Goal: Task Accomplishment & Management: Manage account settings

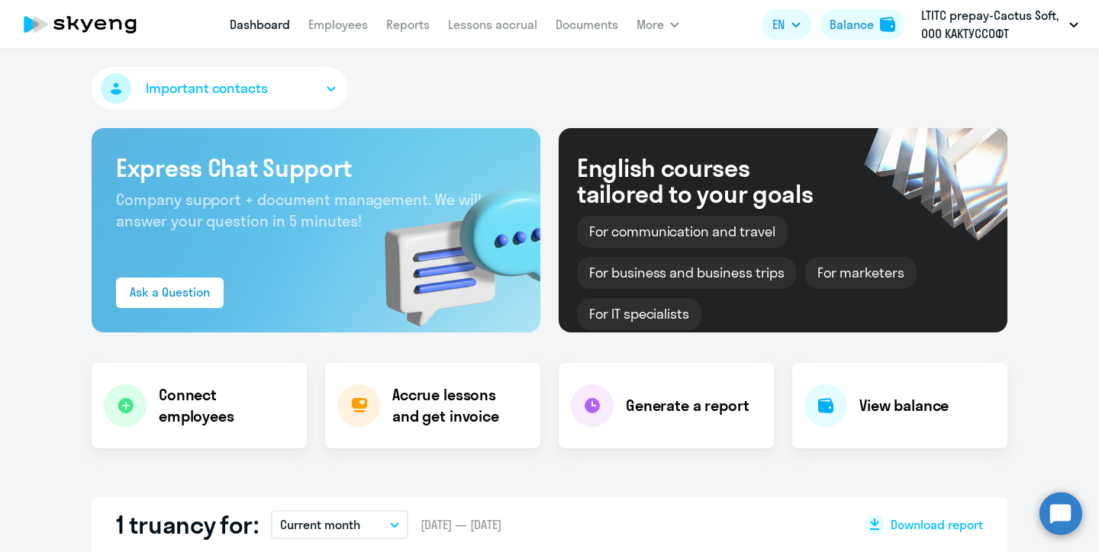
select select "30"
click at [861, 24] on div "Balance" at bounding box center [851, 24] width 44 height 18
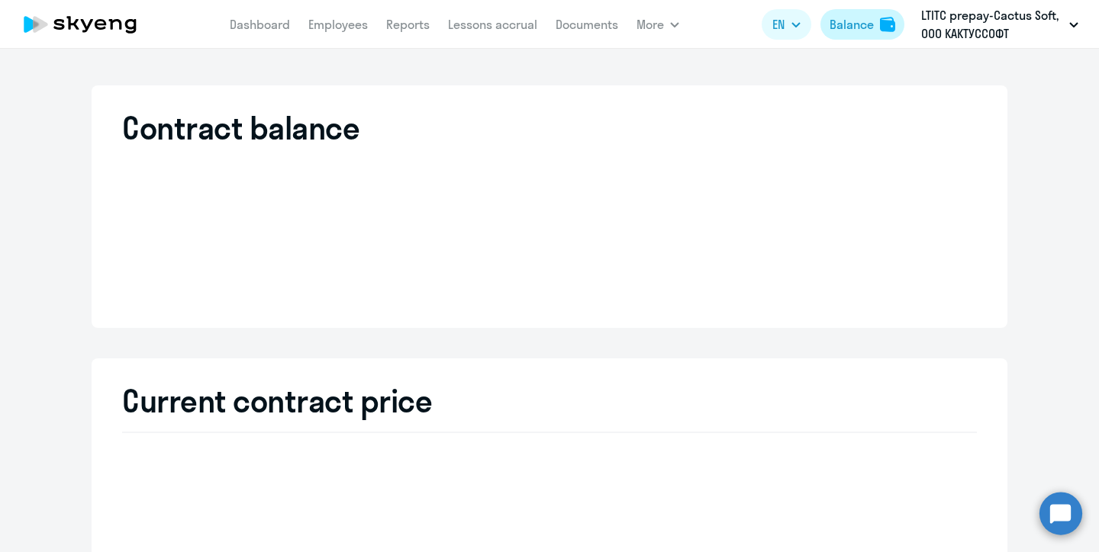
click at [856, 30] on div "Balance" at bounding box center [851, 24] width 44 height 18
select select "english_adult_not_native_speaker"
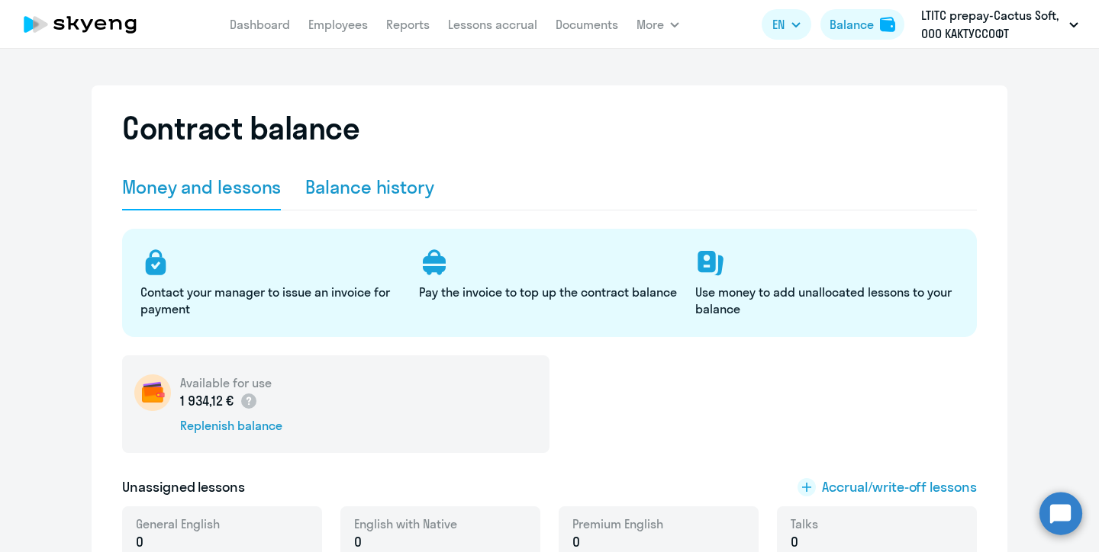
click at [374, 195] on div "Balance history" at bounding box center [369, 187] width 129 height 24
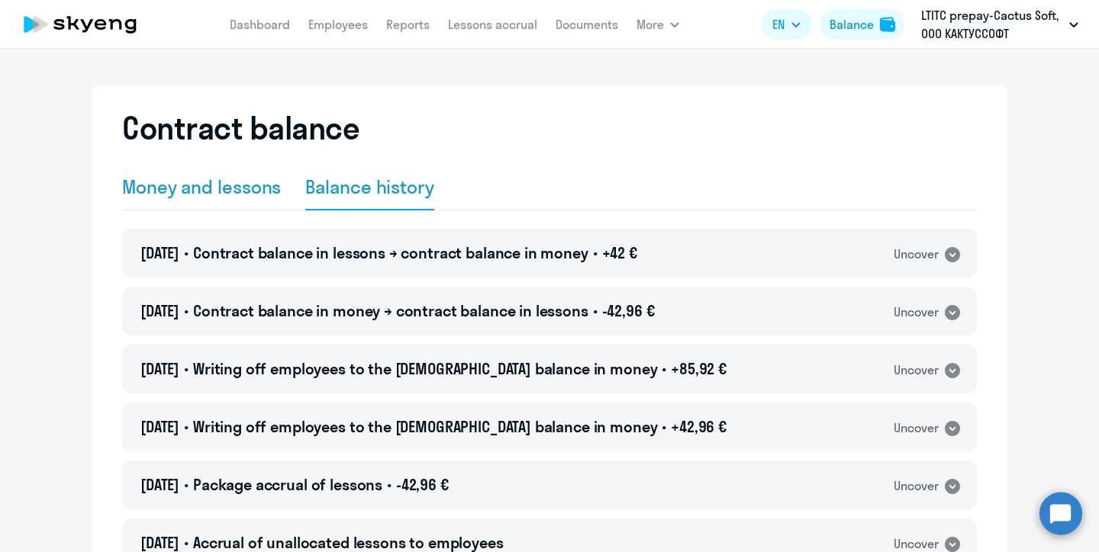
click at [207, 193] on div "Money and lessons" at bounding box center [201, 187] width 159 height 24
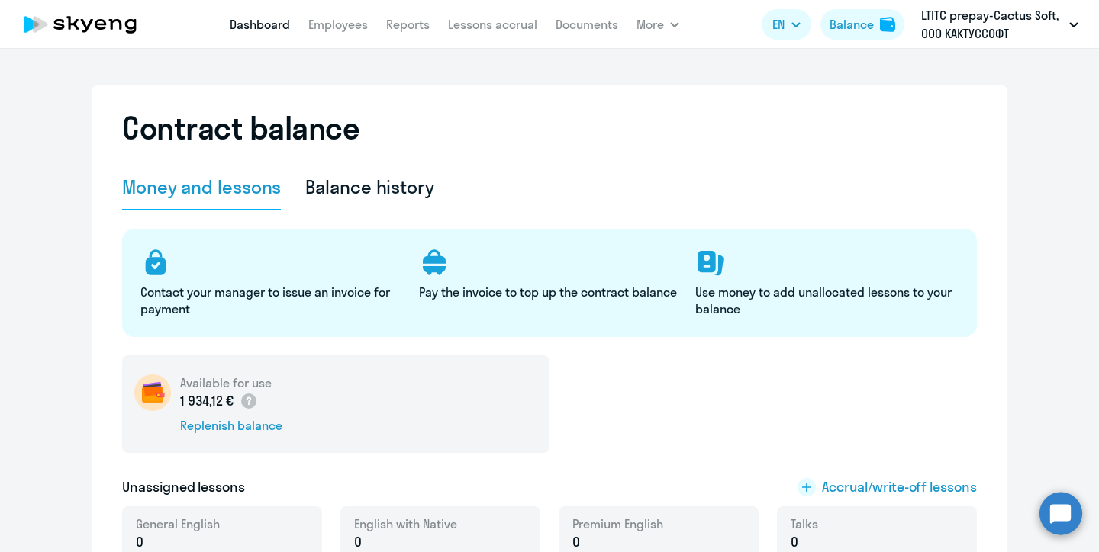
click at [255, 24] on link "Dashboard" at bounding box center [260, 24] width 60 height 15
select select "30"
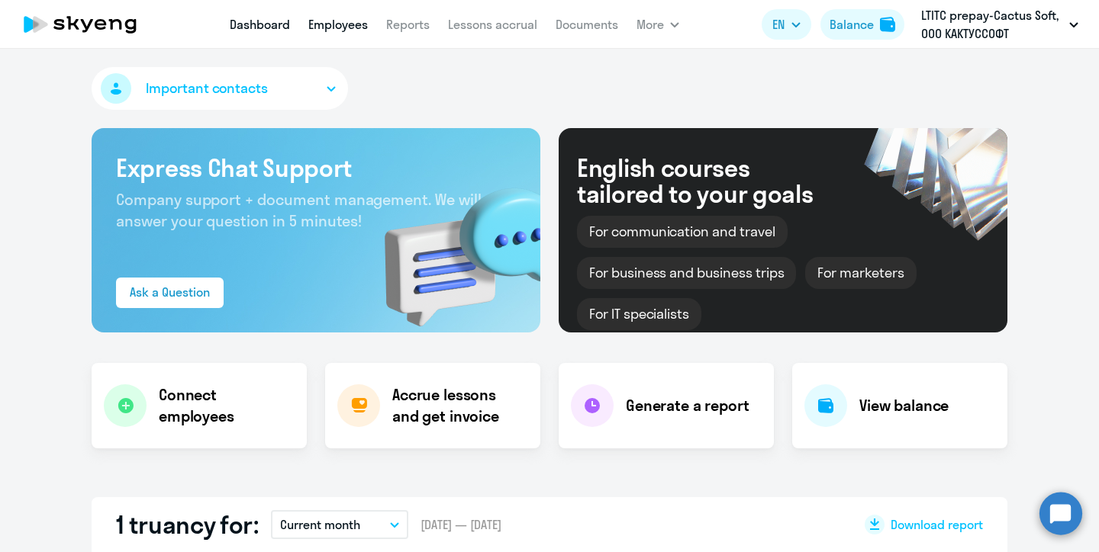
click at [345, 27] on link "Employees" at bounding box center [338, 24] width 60 height 15
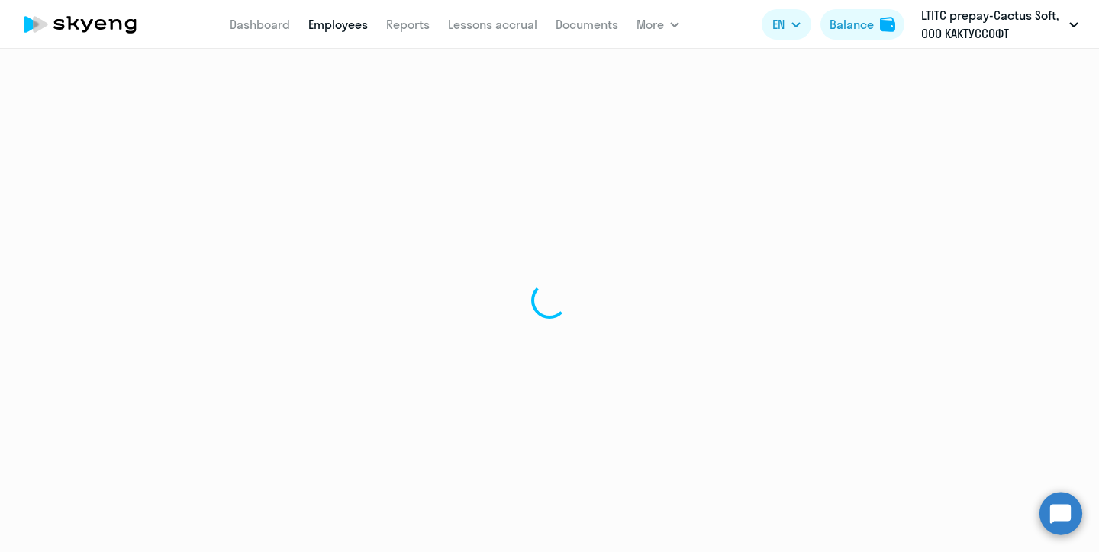
select select "30"
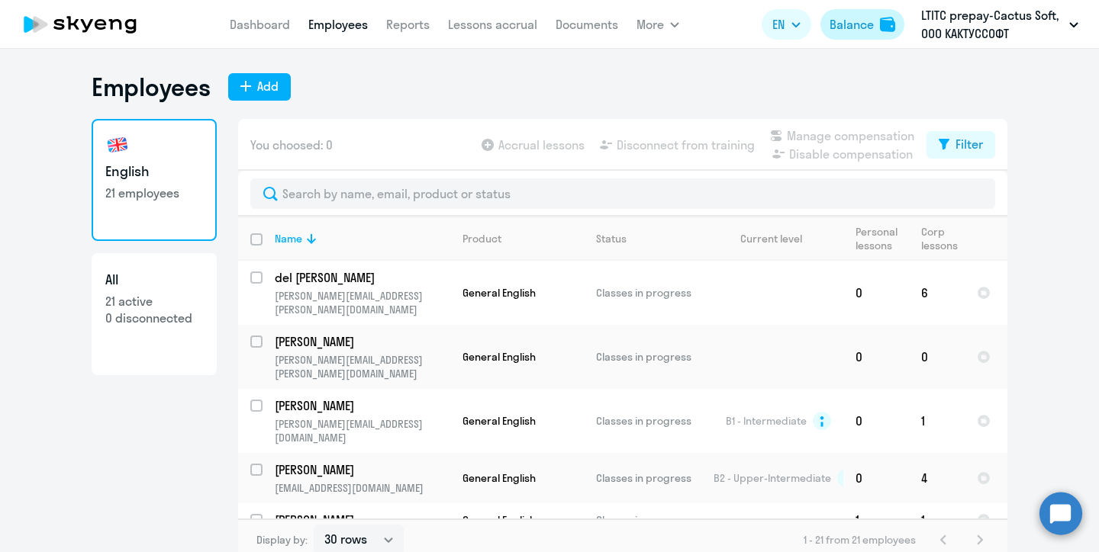
click at [858, 24] on div "Balance" at bounding box center [851, 24] width 44 height 18
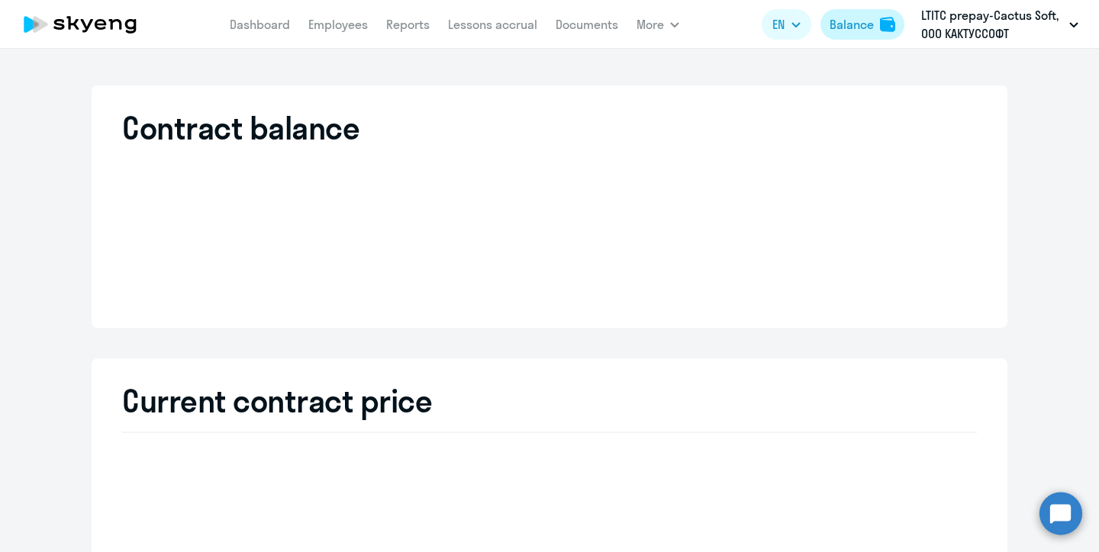
select select "english_adult_not_native_speaker"
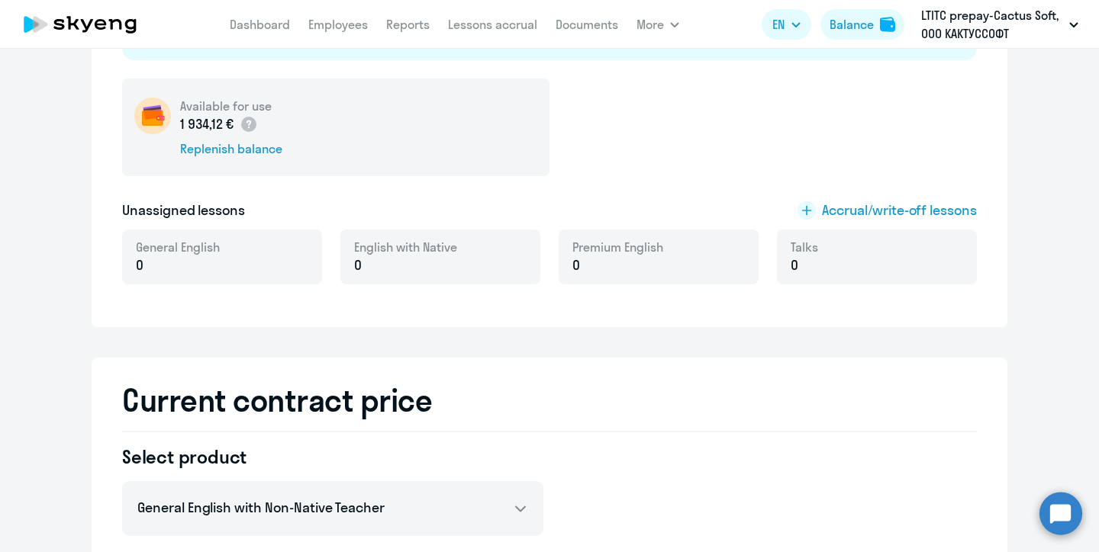
scroll to position [282, 0]
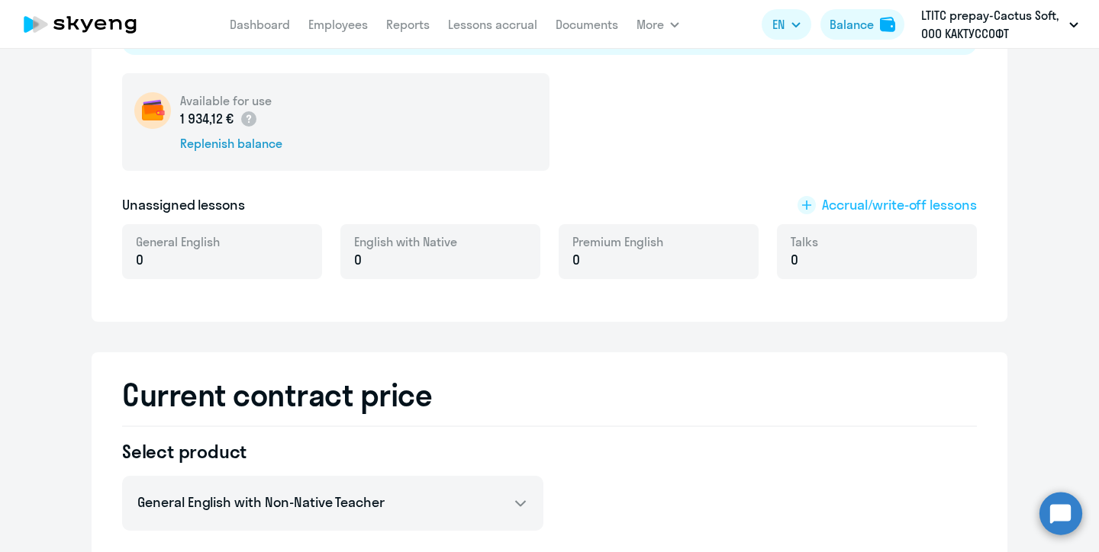
click at [870, 205] on span "Accrual/write-off lessons" at bounding box center [899, 205] width 155 height 20
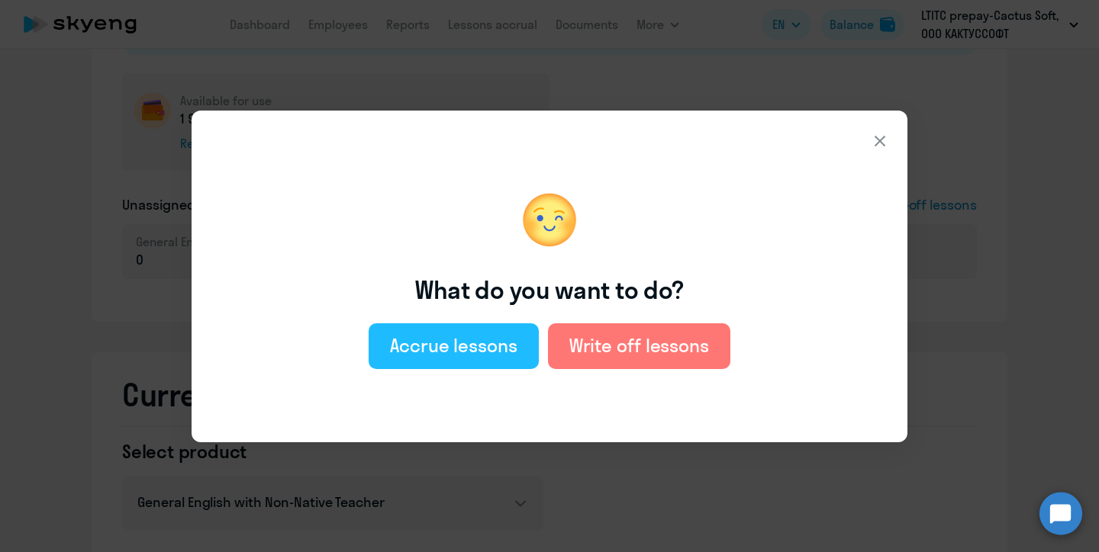
click at [443, 361] on button "Accrue lessons" at bounding box center [453, 346] width 170 height 46
select select "english_adult_not_native_speaker"
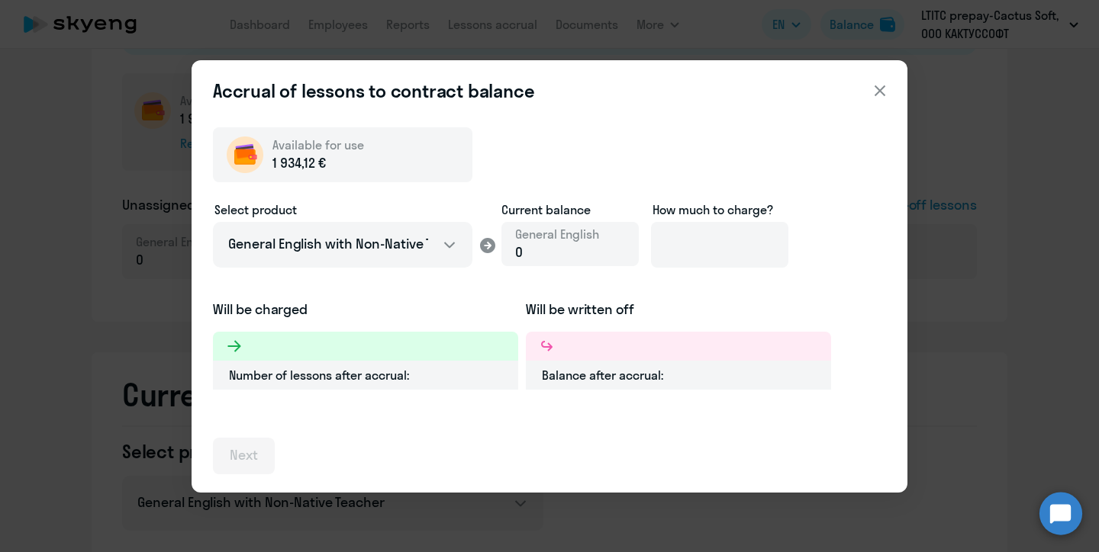
click at [532, 249] on div "0" at bounding box center [557, 253] width 84 height 20
click at [699, 239] on input at bounding box center [719, 245] width 137 height 46
click at [680, 244] on input at bounding box center [719, 245] width 137 height 46
click at [703, 244] on input at bounding box center [719, 245] width 137 height 46
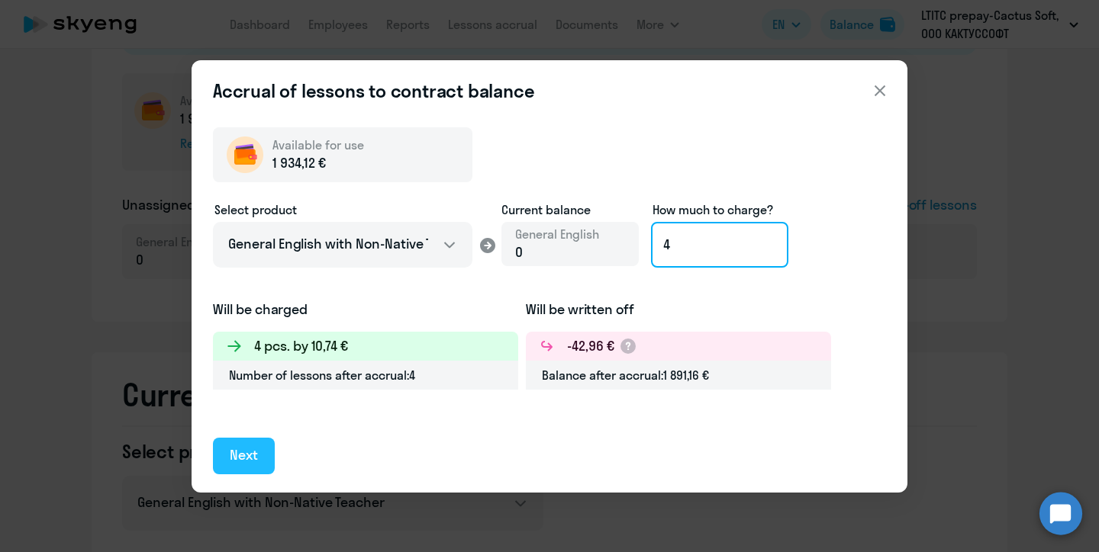
type input "4"
click at [247, 454] on div "Next" at bounding box center [244, 456] width 28 height 20
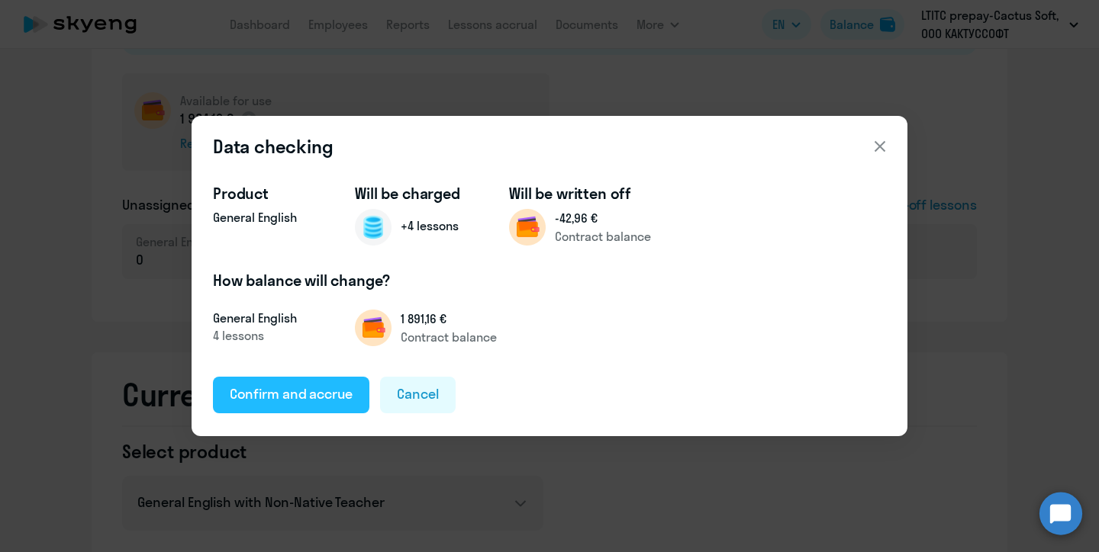
click at [290, 396] on div "Confirm and accrue" at bounding box center [291, 394] width 123 height 20
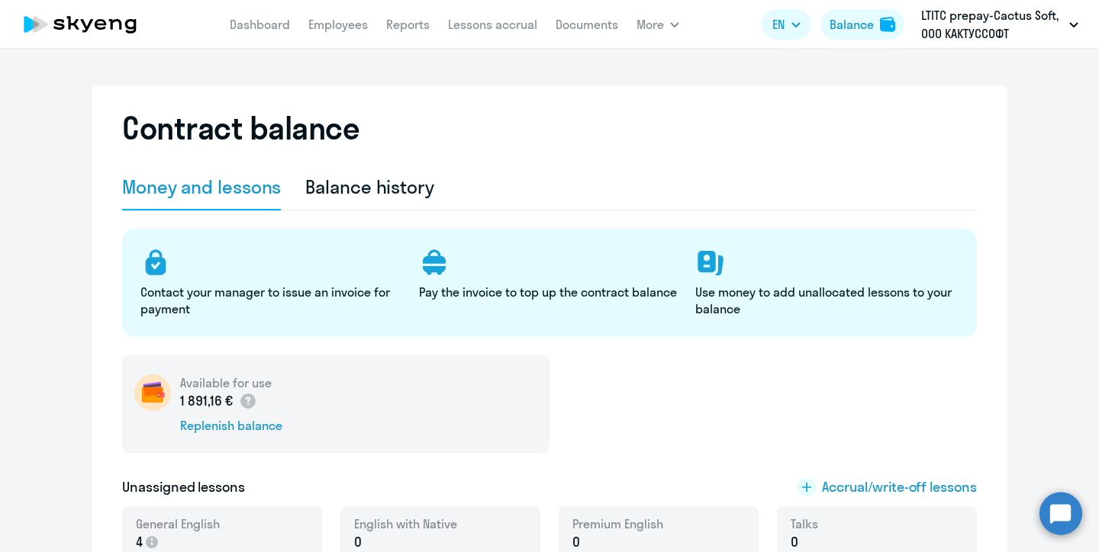
scroll to position [0, 0]
click at [333, 25] on link "Employees" at bounding box center [338, 24] width 60 height 15
select select "30"
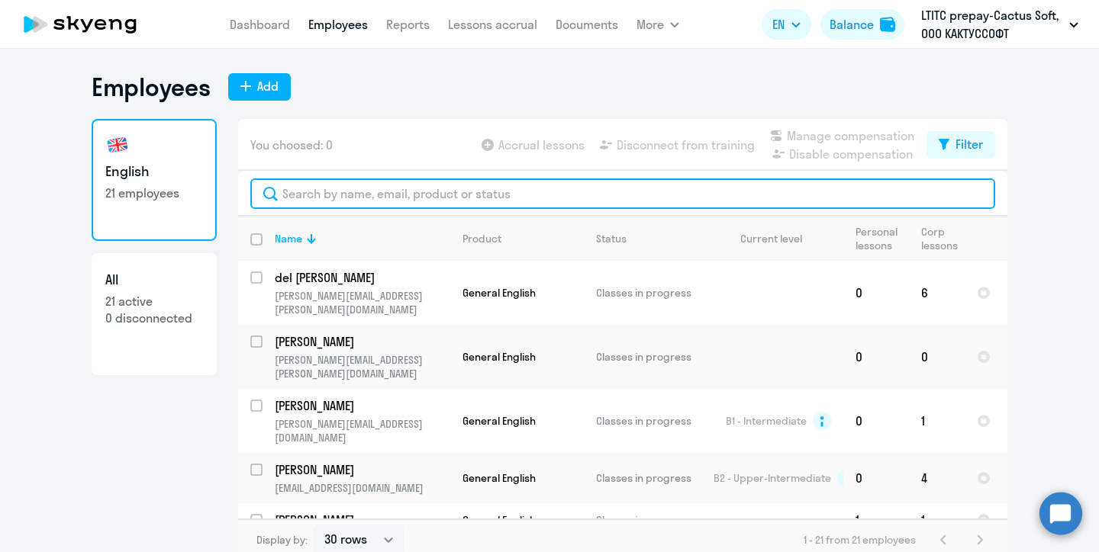
click at [465, 198] on input "text" at bounding box center [622, 194] width 745 height 31
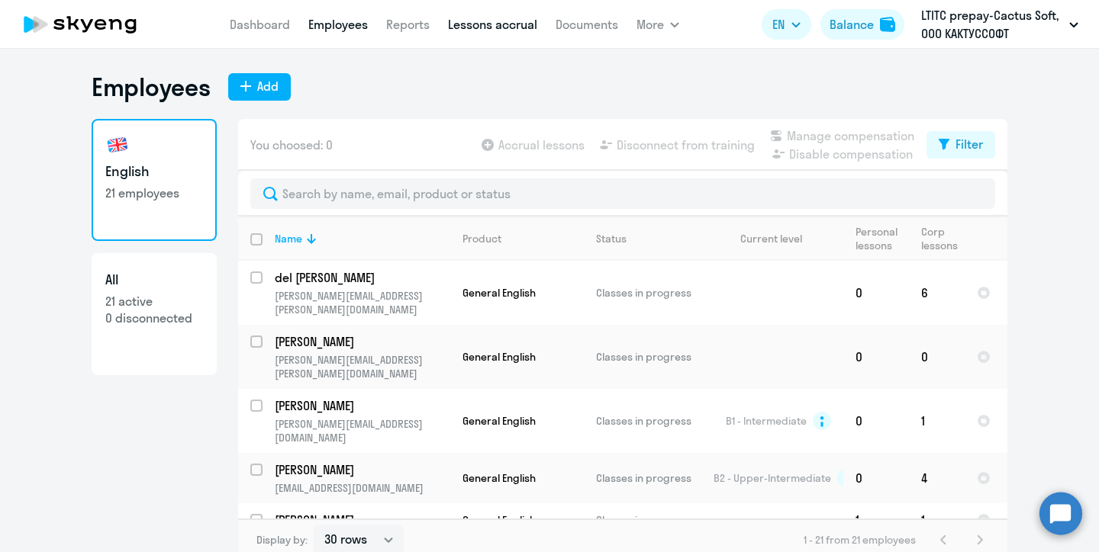
click at [500, 30] on link "Lessons accrual" at bounding box center [492, 24] width 89 height 15
click at [498, 28] on link "Lessons accrual" at bounding box center [492, 24] width 89 height 15
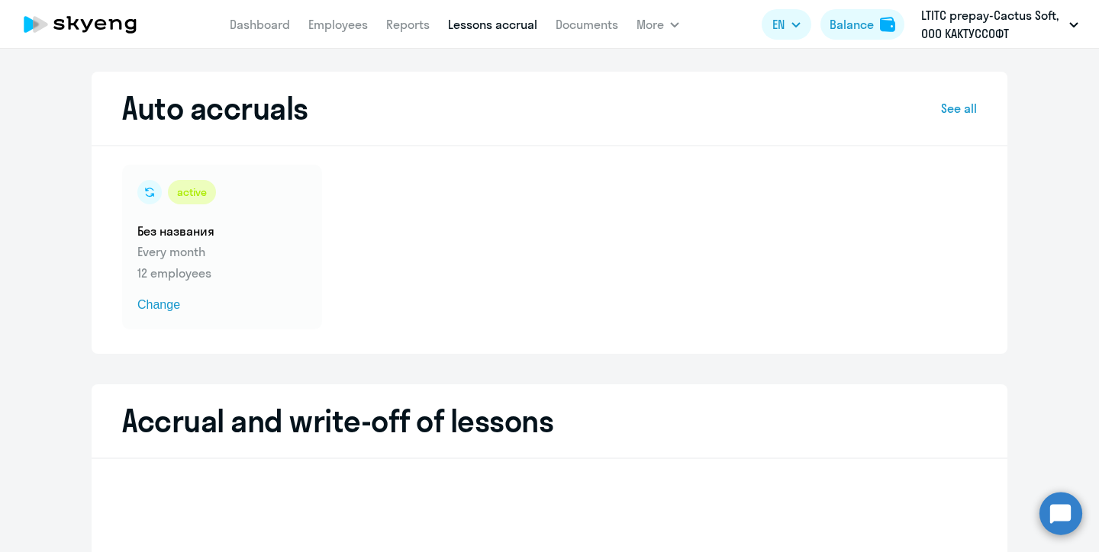
select select "10"
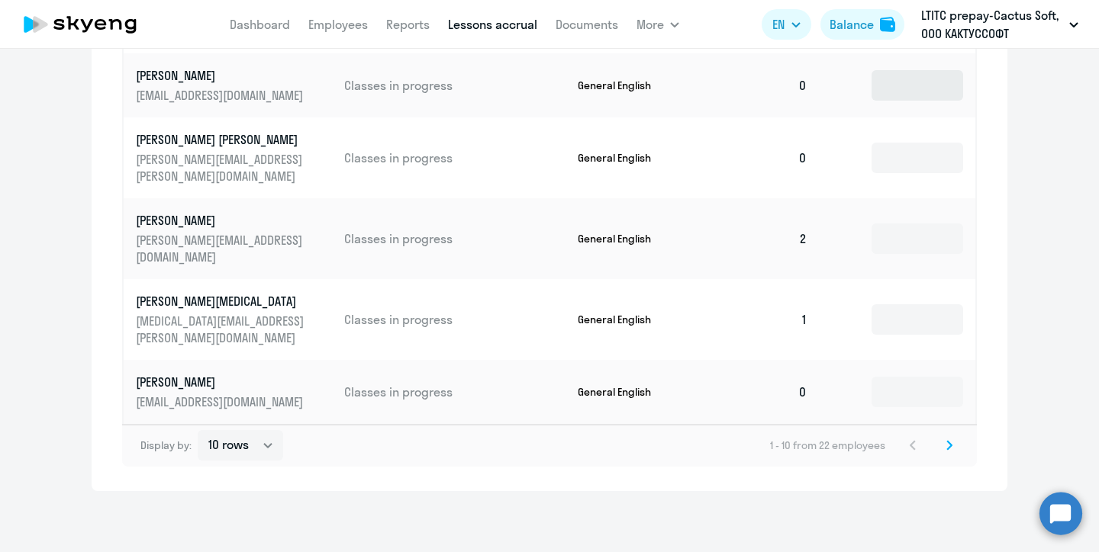
scroll to position [937, 0]
click at [899, 150] on input at bounding box center [917, 158] width 92 height 31
type input "4"
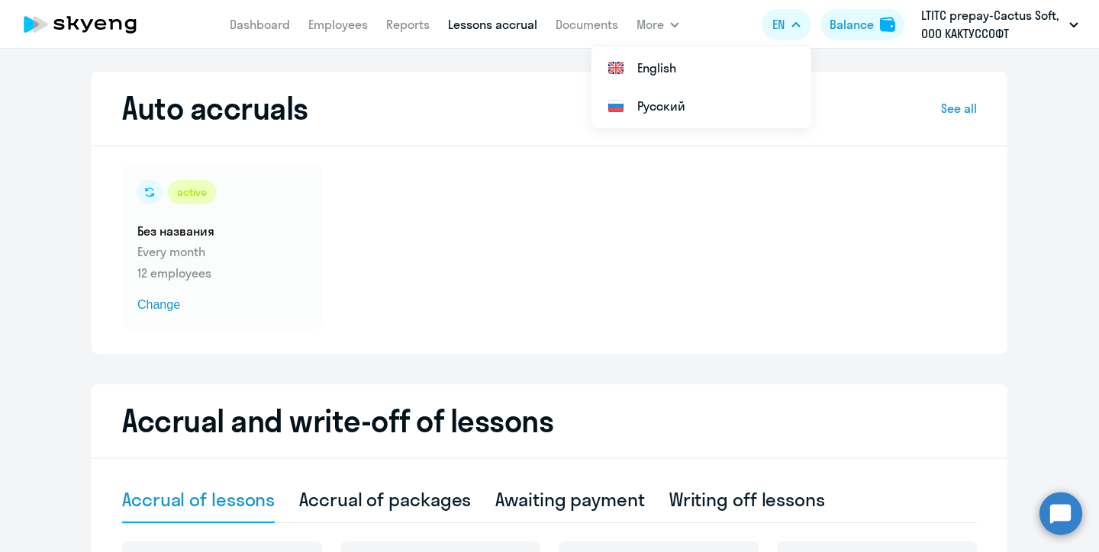
scroll to position [0, 0]
click at [860, 29] on div "Balance" at bounding box center [851, 24] width 44 height 18
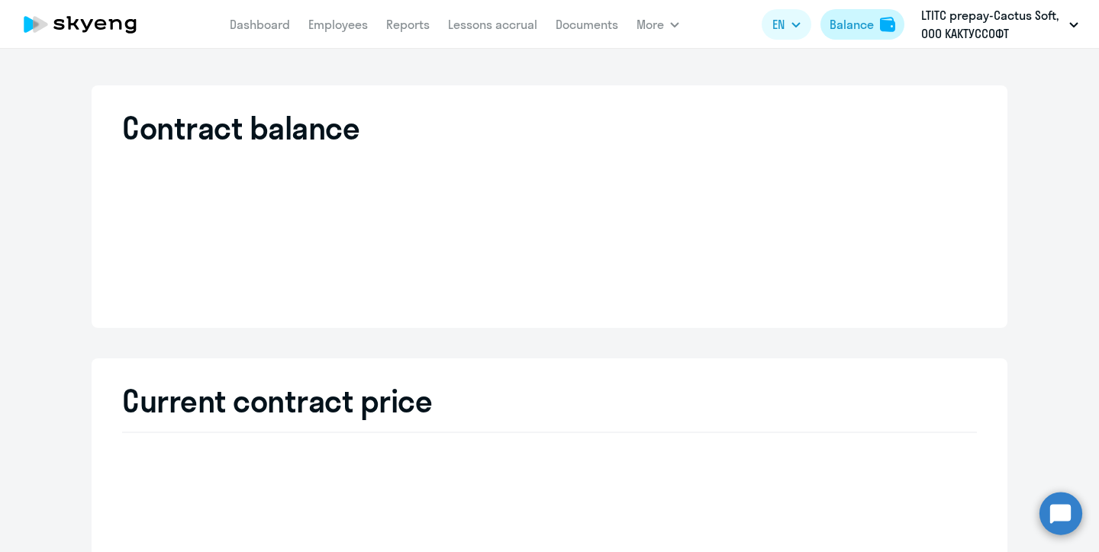
select select "english_adult_not_native_speaker"
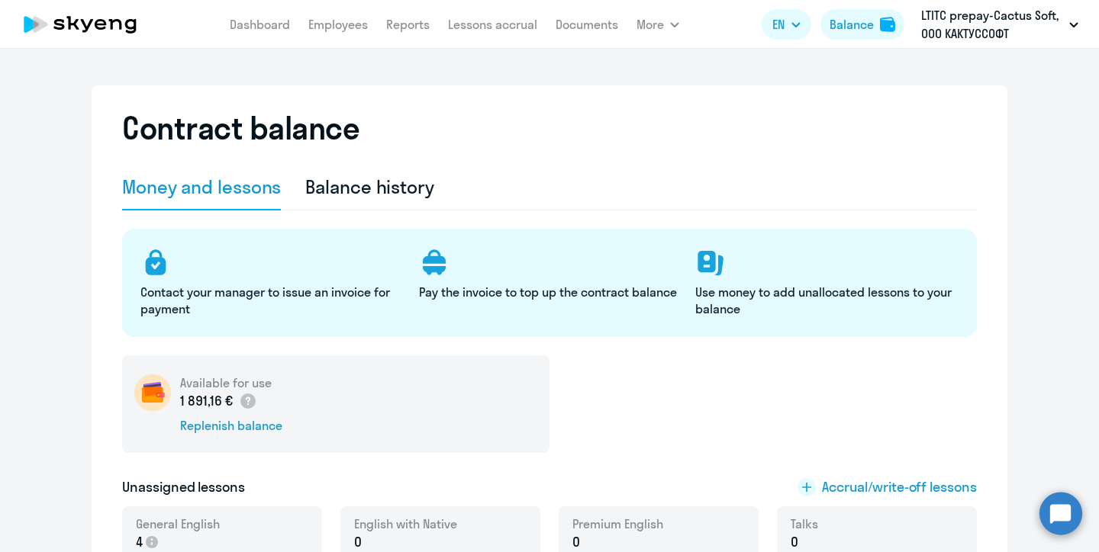
scroll to position [232, 0]
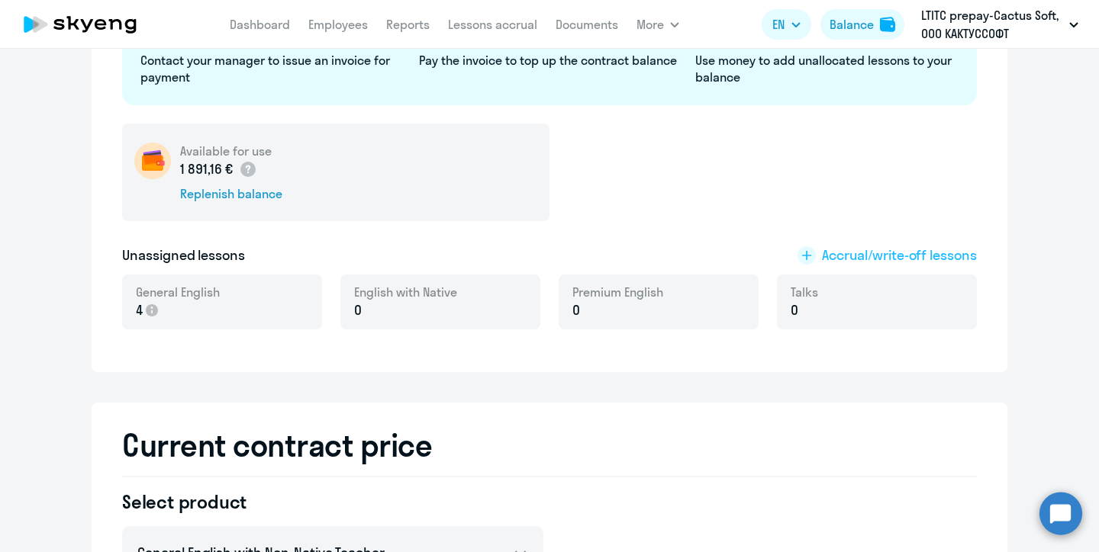
click at [850, 249] on span "Accrual/write-off lessons" at bounding box center [899, 256] width 155 height 20
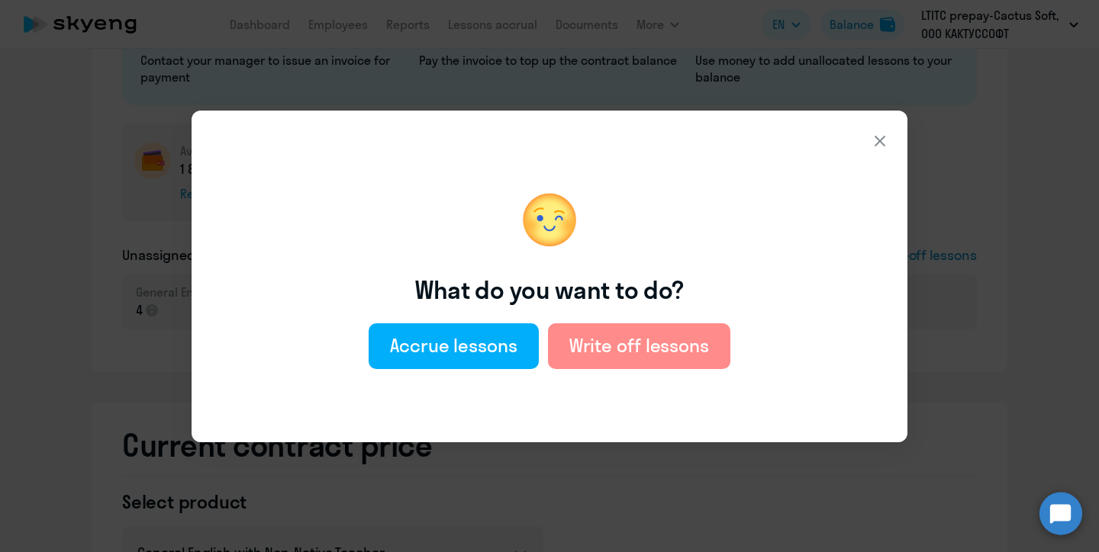
click at [606, 350] on div "Write off lessons" at bounding box center [639, 345] width 140 height 24
select select "english_adult_not_native_speaker"
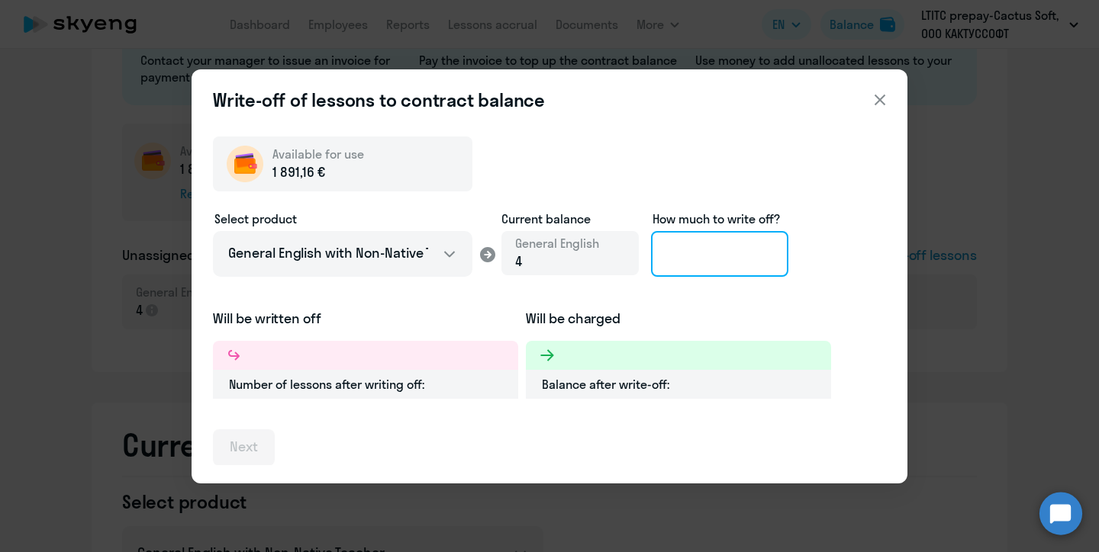
click at [671, 243] on input at bounding box center [719, 254] width 137 height 46
type input "4"
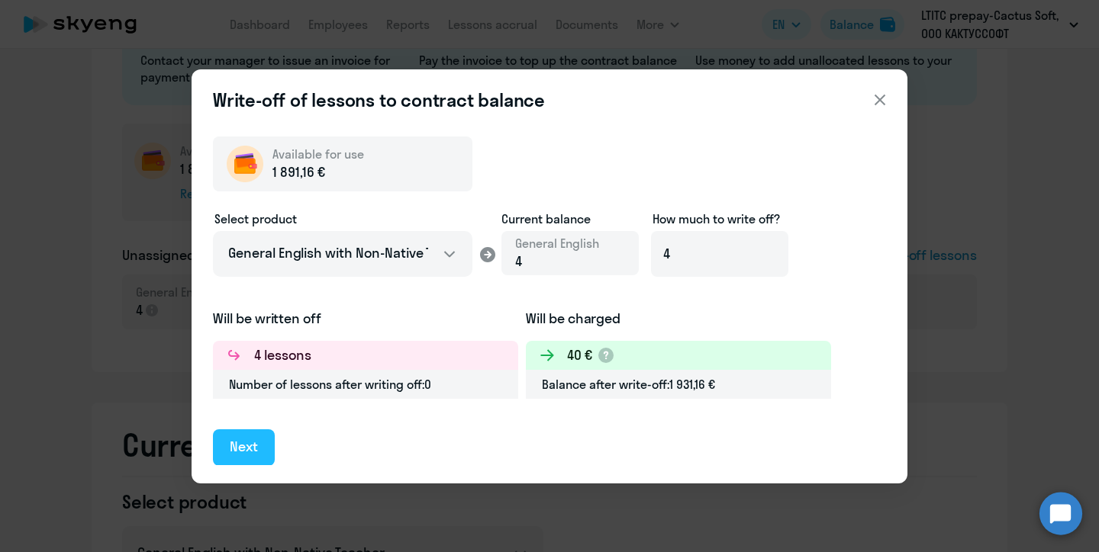
click at [253, 446] on div "Next" at bounding box center [244, 447] width 28 height 20
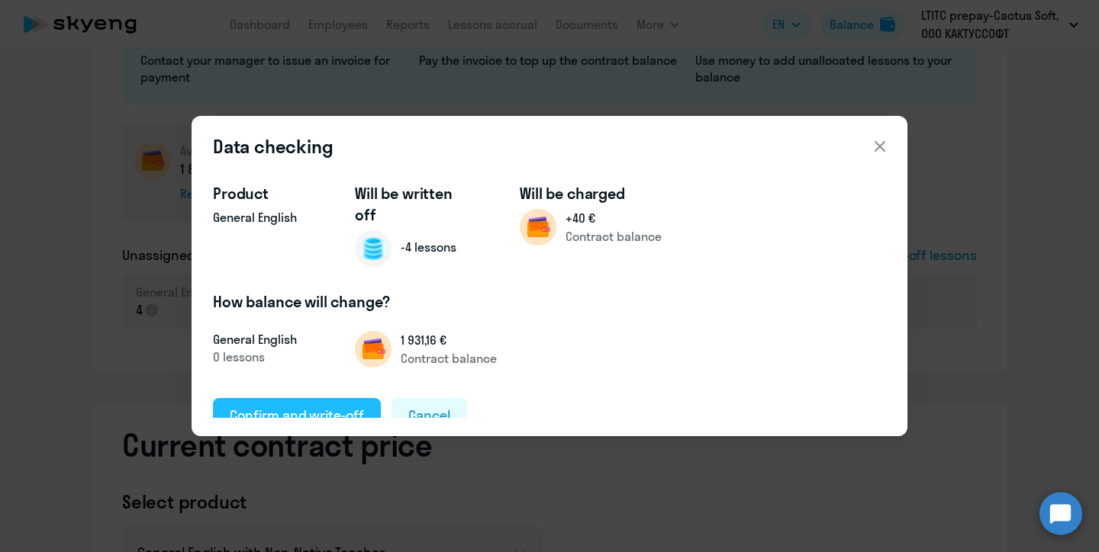
click at [285, 406] on div "Confirm and write-off" at bounding box center [297, 416] width 134 height 20
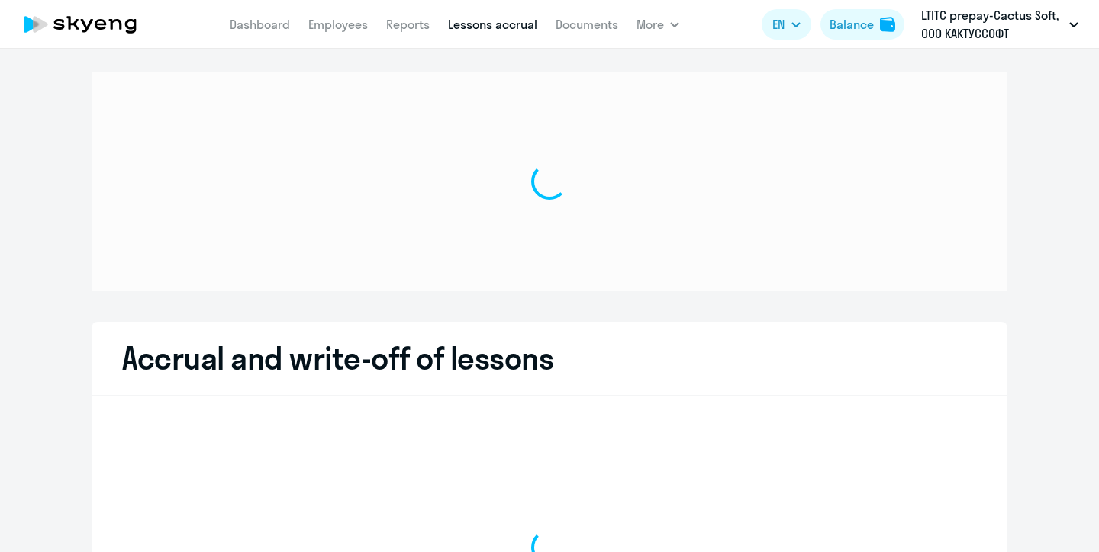
select select "10"
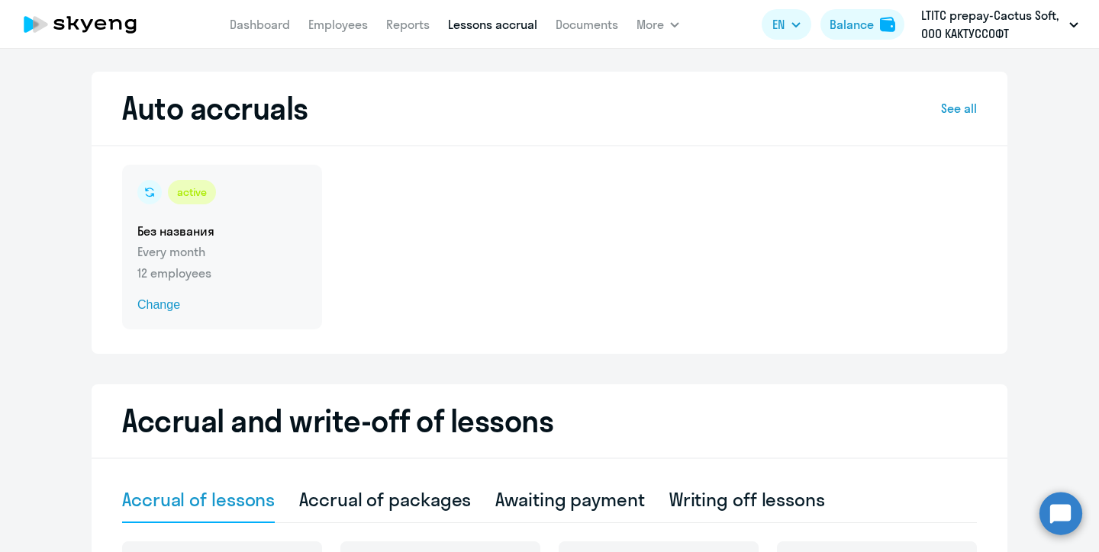
click at [196, 240] on div "active Без названия Every month 12 employees Change" at bounding box center [222, 247] width 200 height 165
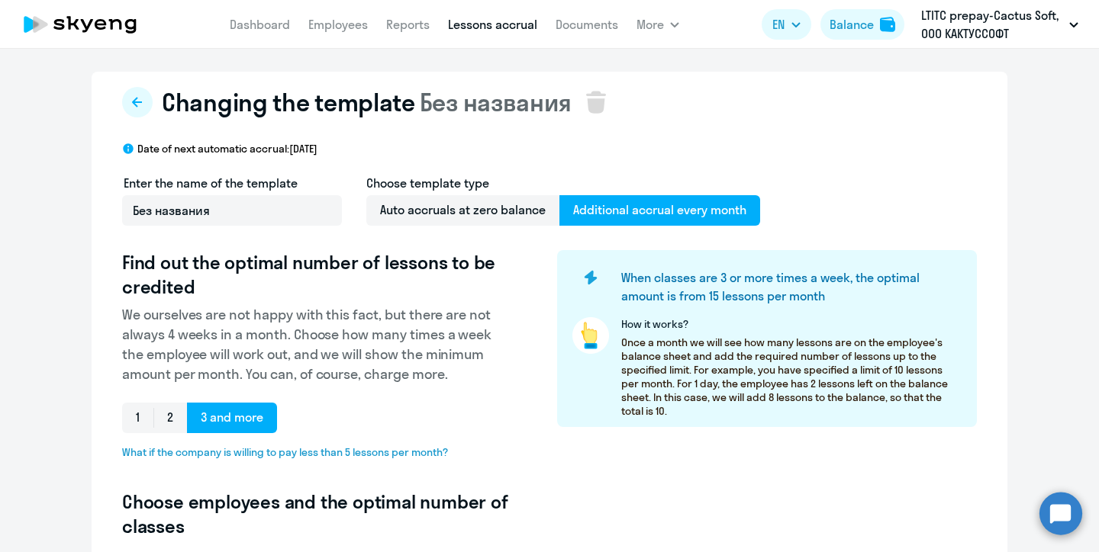
select select "10"
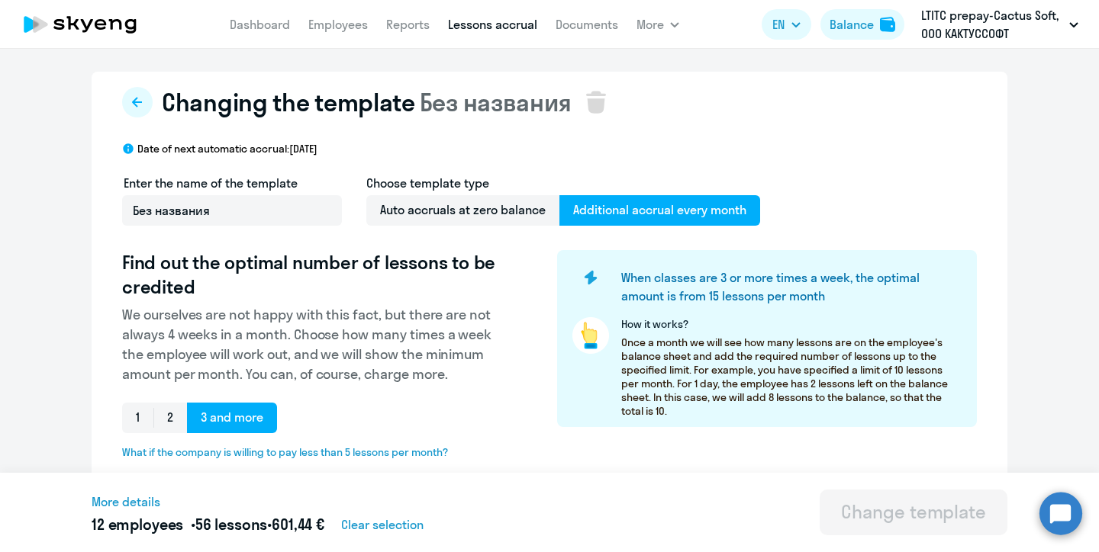
type input "4"
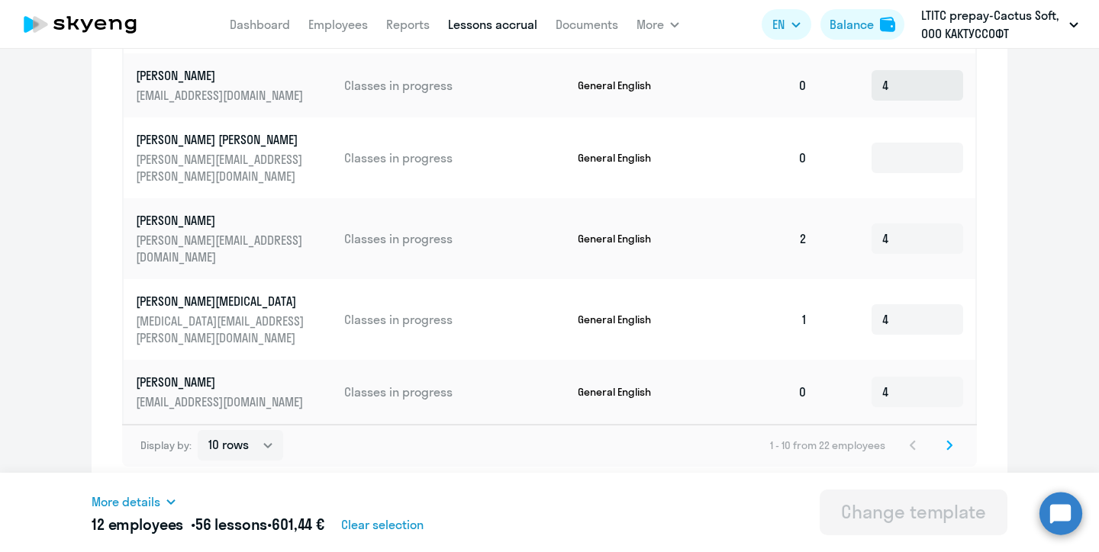
scroll to position [130, 0]
click at [946, 444] on icon at bounding box center [949, 445] width 6 height 11
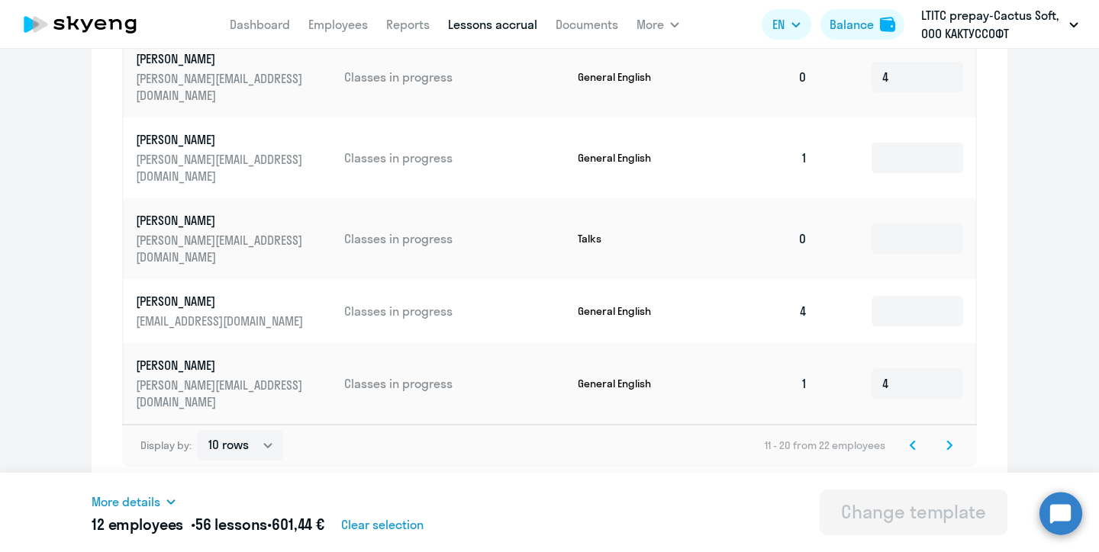
scroll to position [879, 0]
click at [915, 450] on icon at bounding box center [912, 445] width 6 height 11
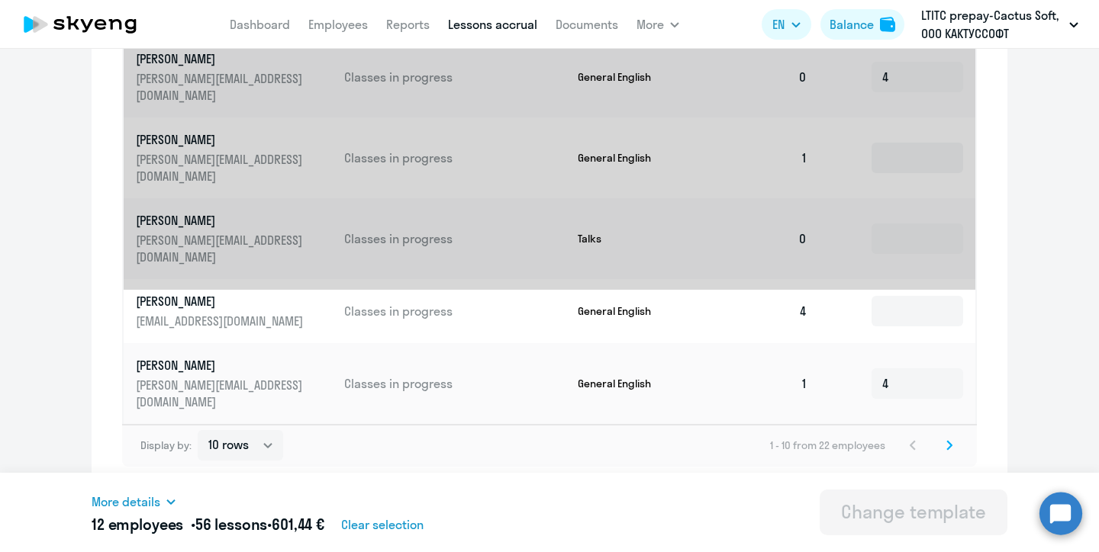
scroll to position [0, 0]
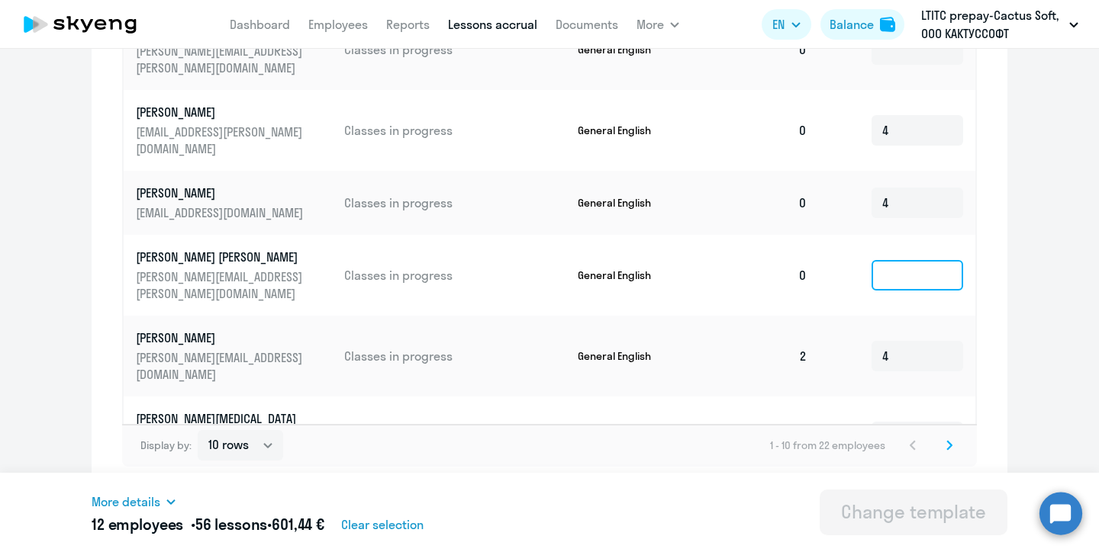
click at [909, 278] on input at bounding box center [917, 275] width 92 height 31
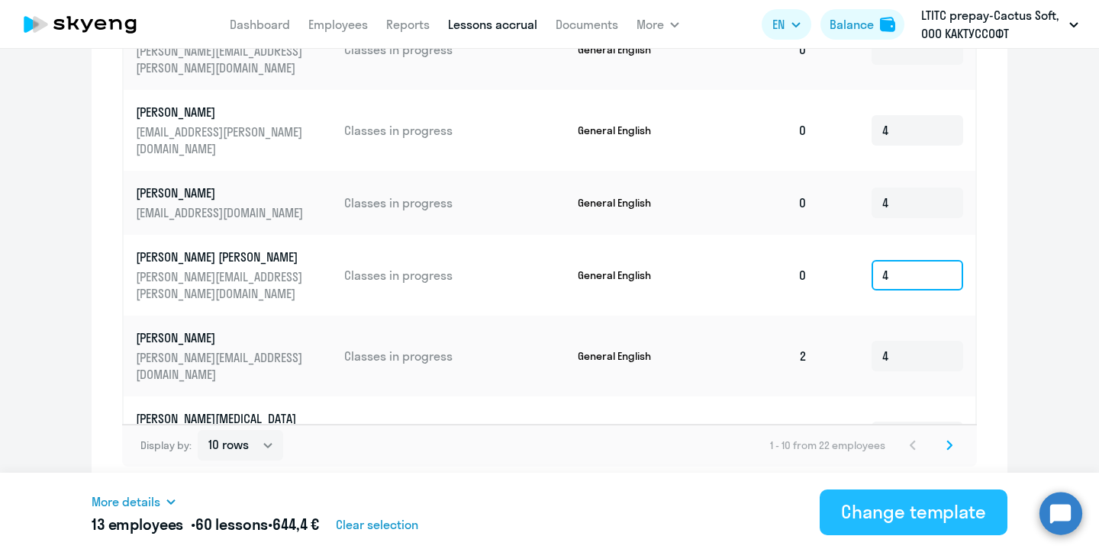
type input "4"
click at [889, 516] on div "Change template" at bounding box center [913, 512] width 145 height 24
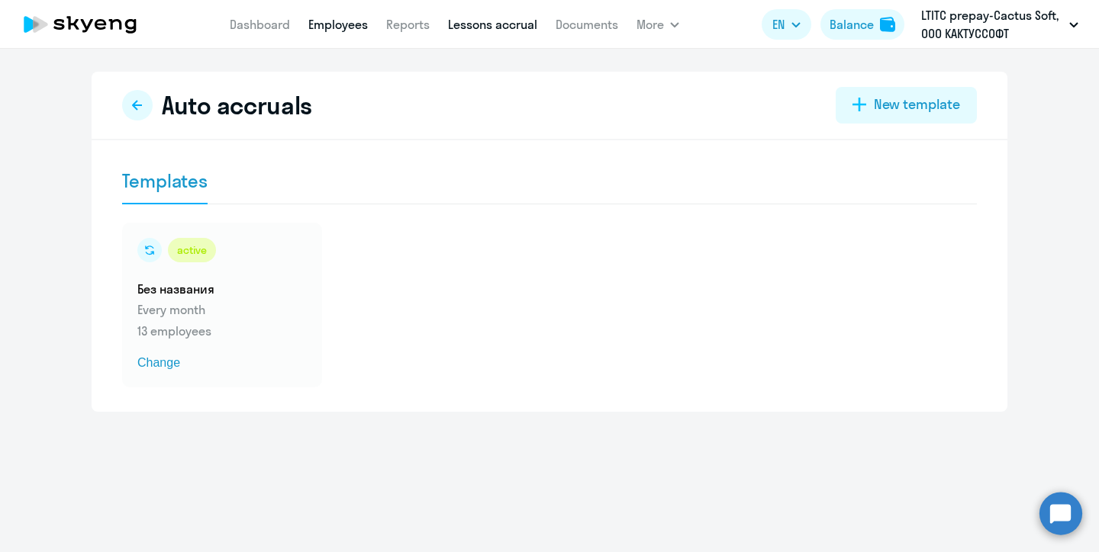
click at [325, 27] on link "Employees" at bounding box center [338, 24] width 60 height 15
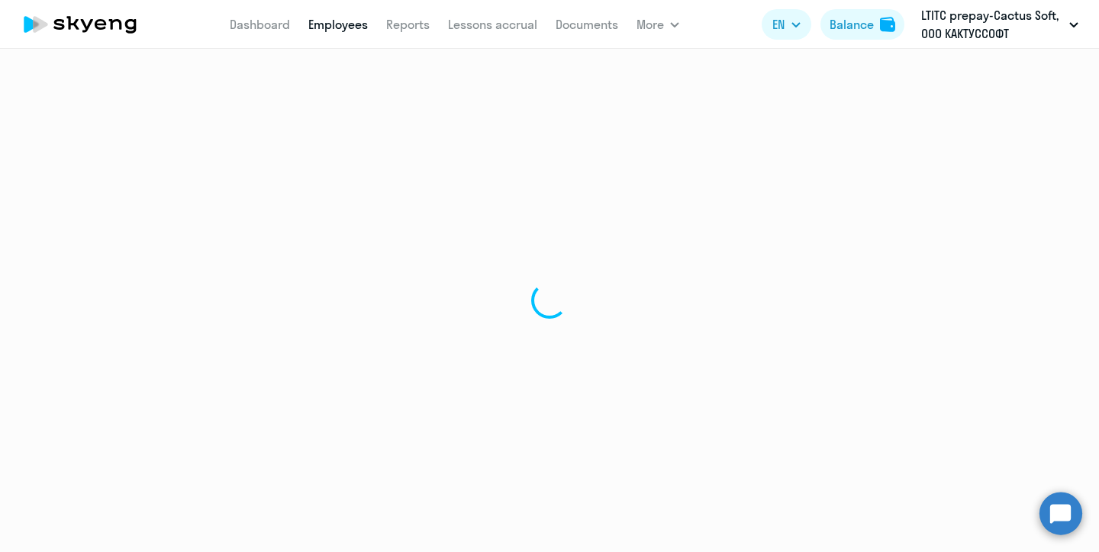
select select "30"
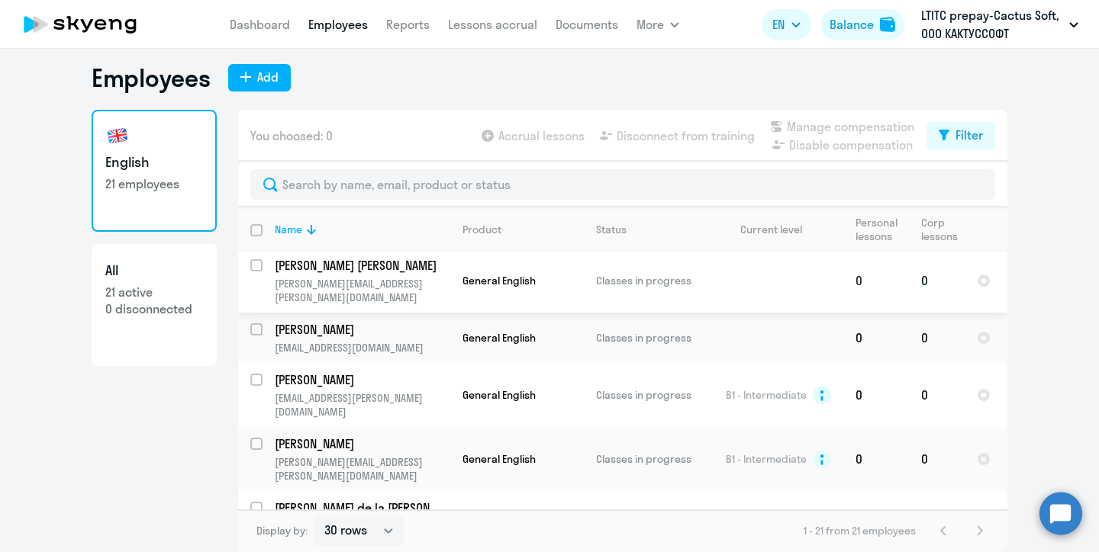
scroll to position [857, 0]
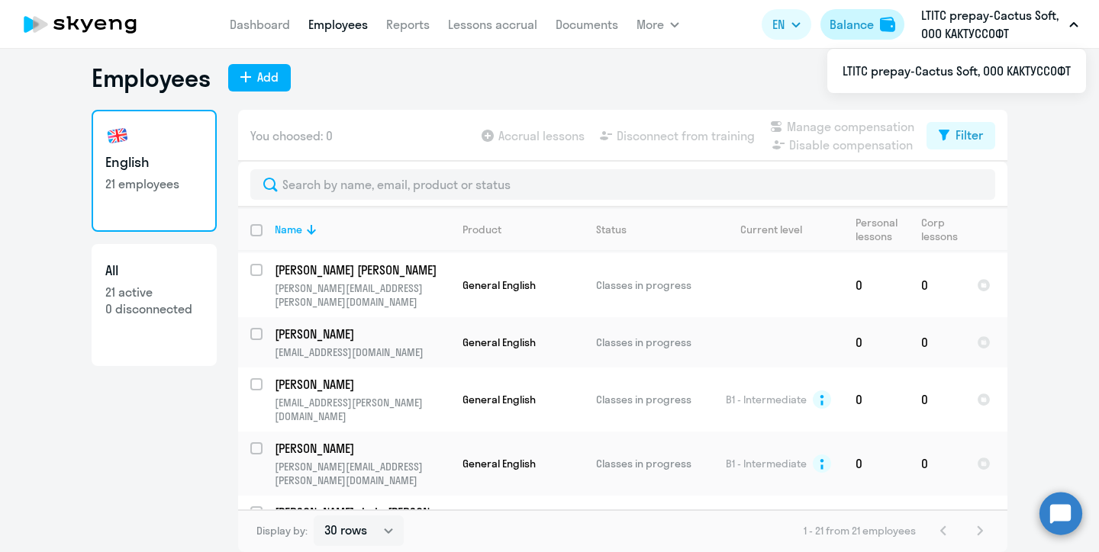
click at [854, 27] on div "Balance" at bounding box center [851, 24] width 44 height 18
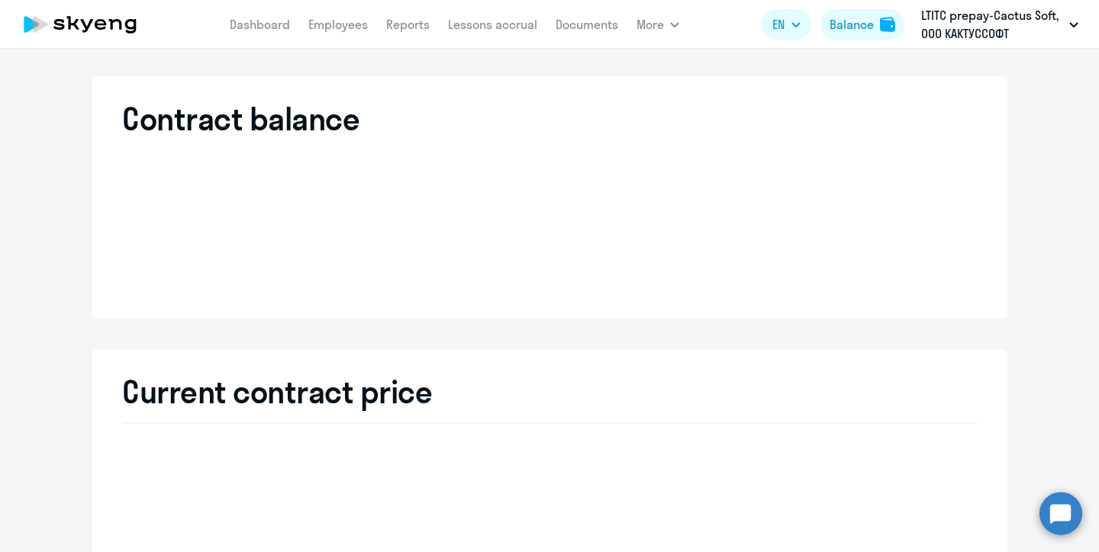
select select "english_adult_not_native_speaker"
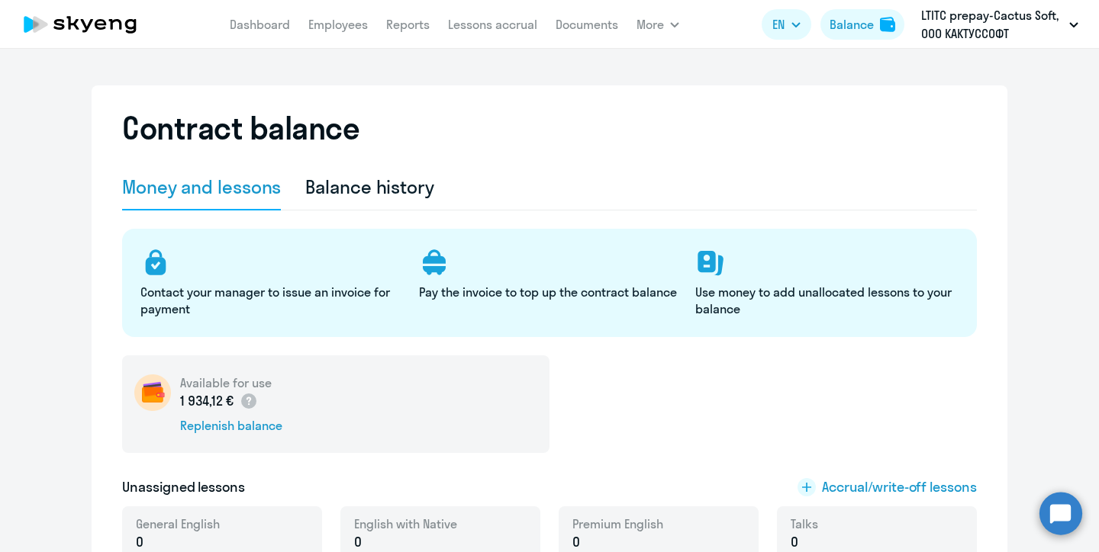
scroll to position [43, 0]
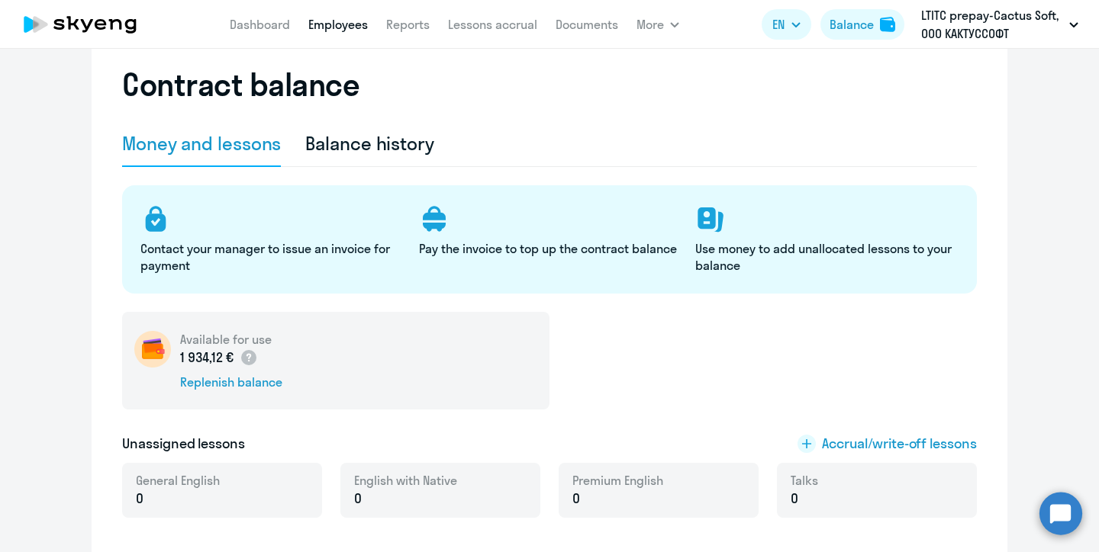
click at [341, 31] on link "Employees" at bounding box center [338, 24] width 60 height 15
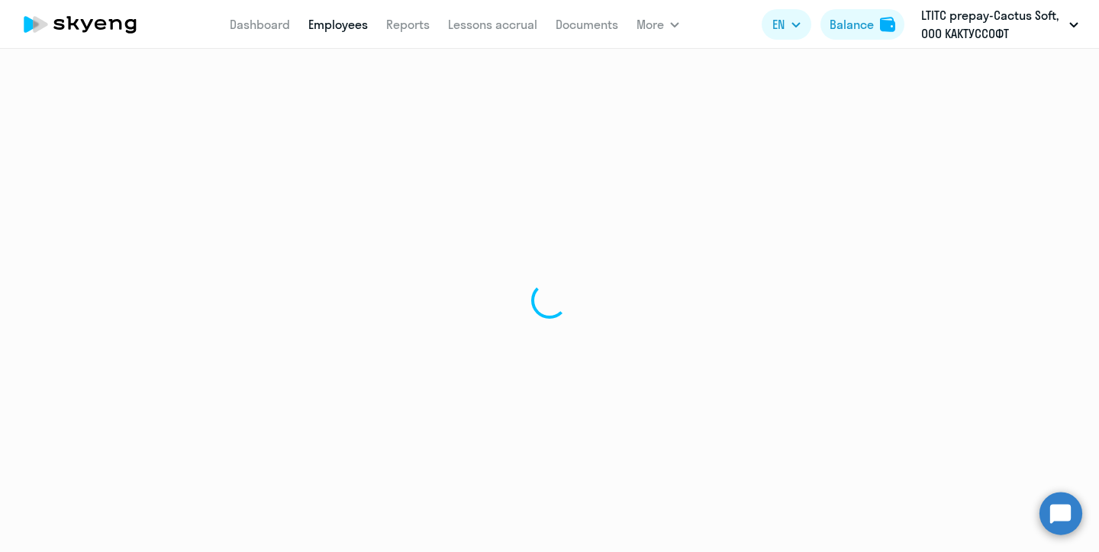
select select "30"
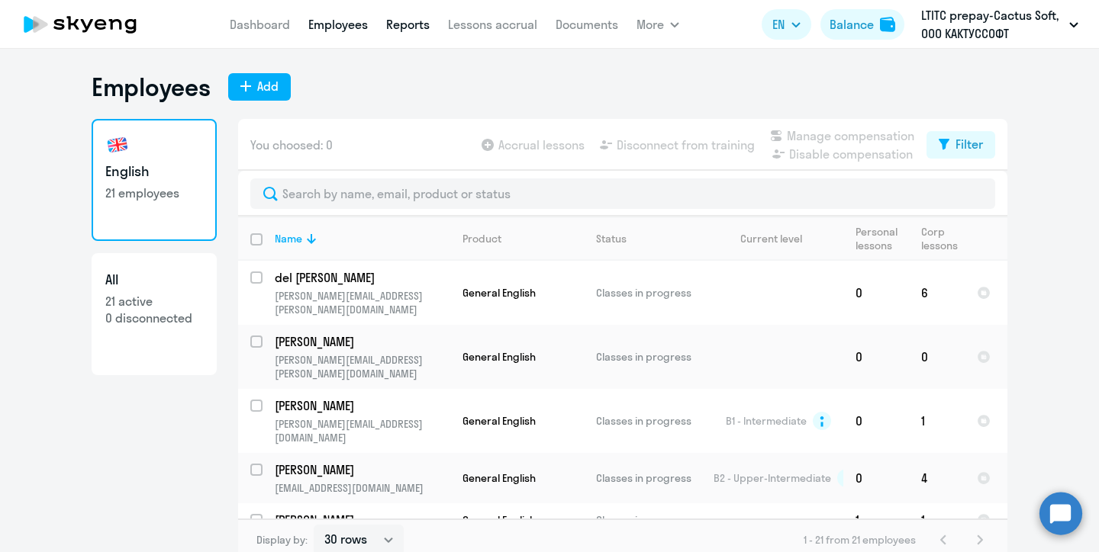
click at [402, 26] on link "Reports" at bounding box center [407, 24] width 43 height 15
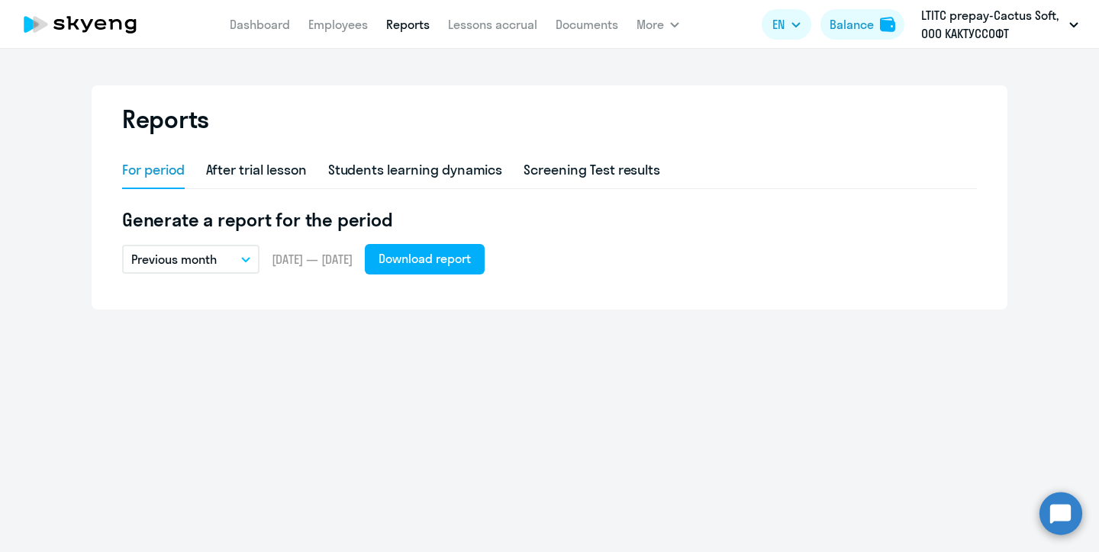
click at [235, 258] on button "Previous month" at bounding box center [190, 259] width 137 height 29
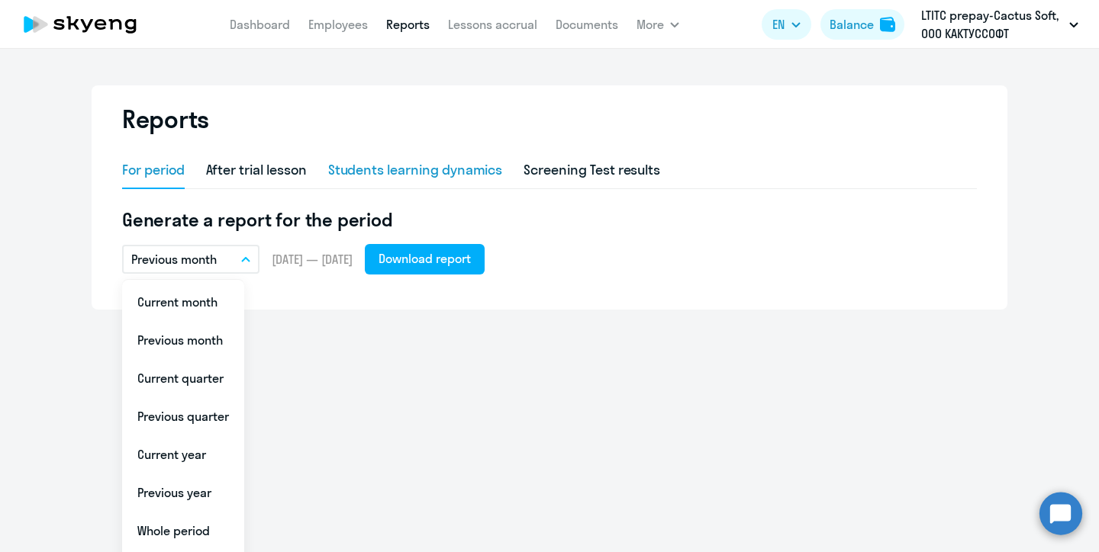
click at [423, 174] on div "Students learning dynamics" at bounding box center [415, 170] width 175 height 20
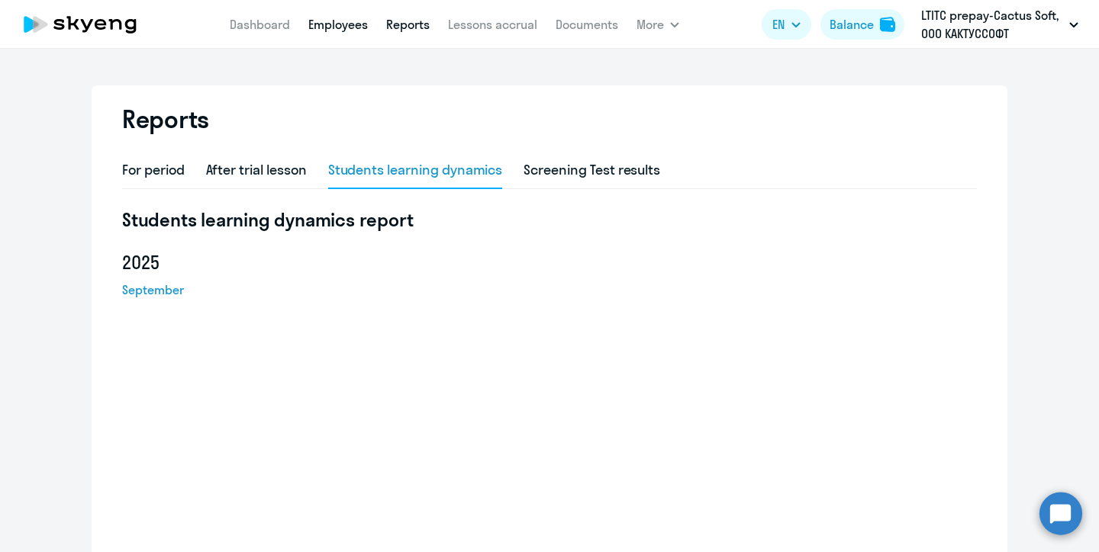
click at [338, 24] on link "Employees" at bounding box center [338, 24] width 60 height 15
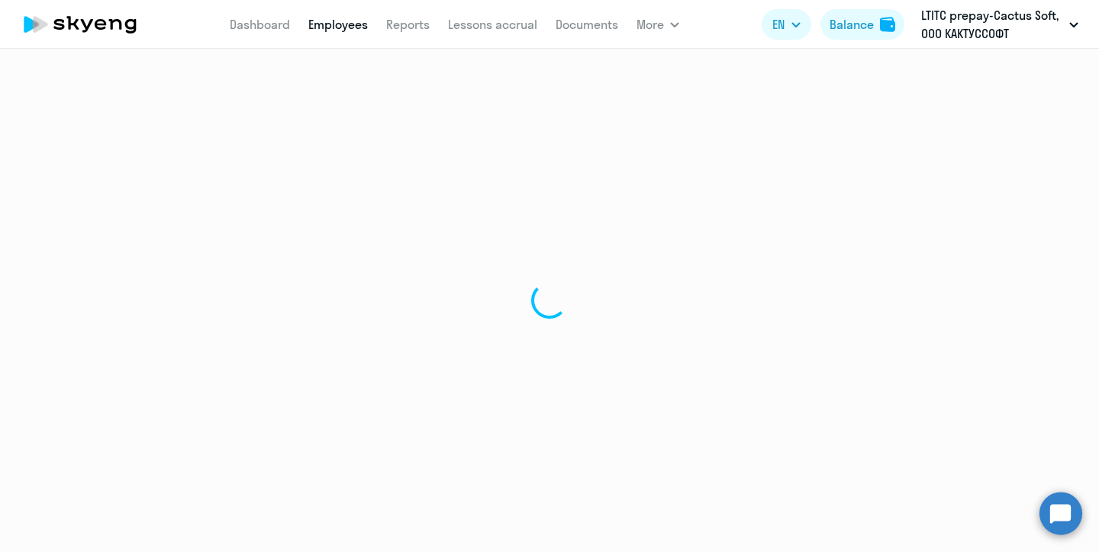
select select "30"
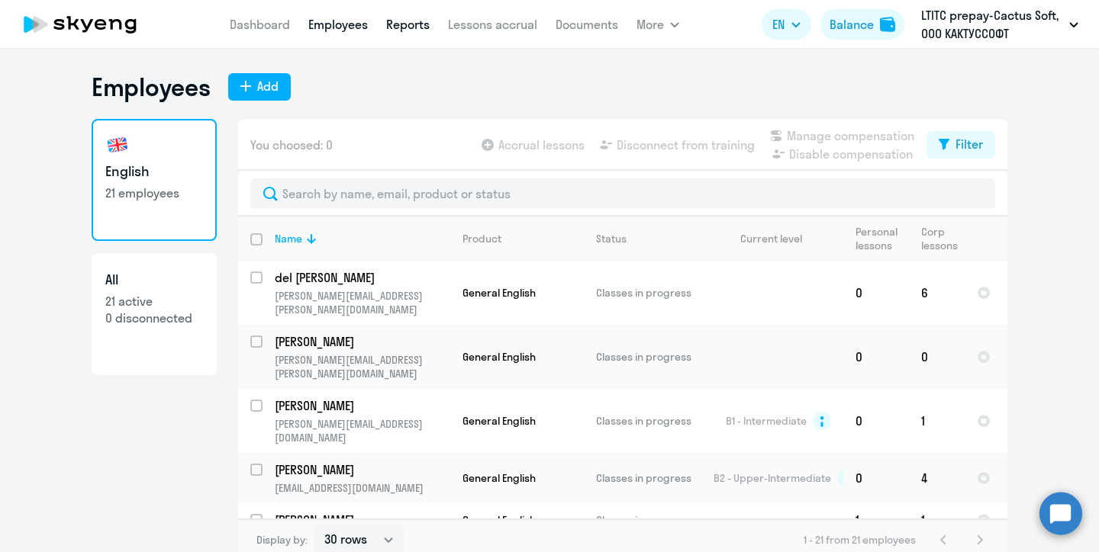
click at [404, 30] on link "Reports" at bounding box center [407, 24] width 43 height 15
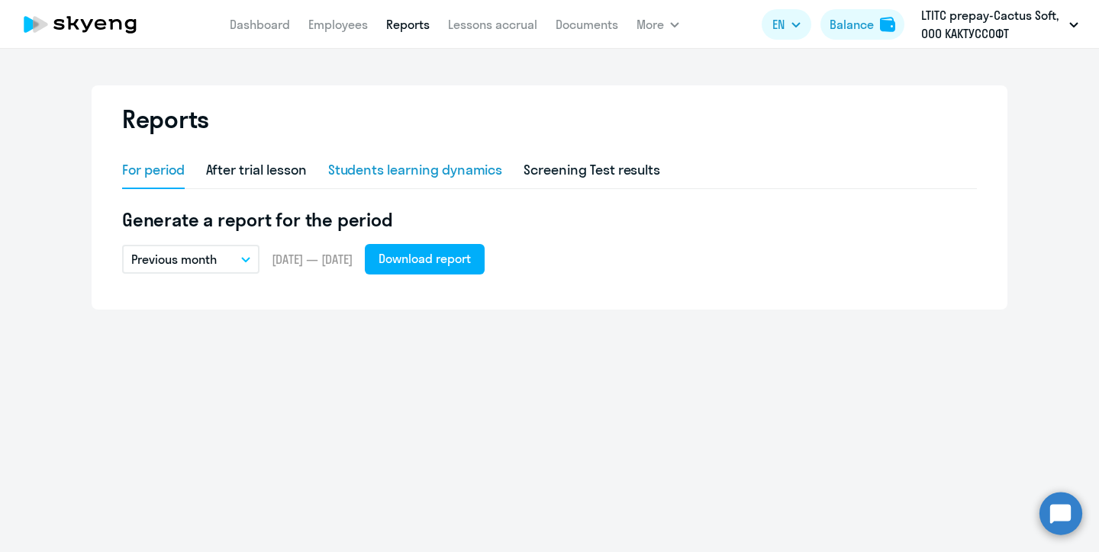
click at [395, 170] on div "Students learning dynamics" at bounding box center [415, 170] width 175 height 20
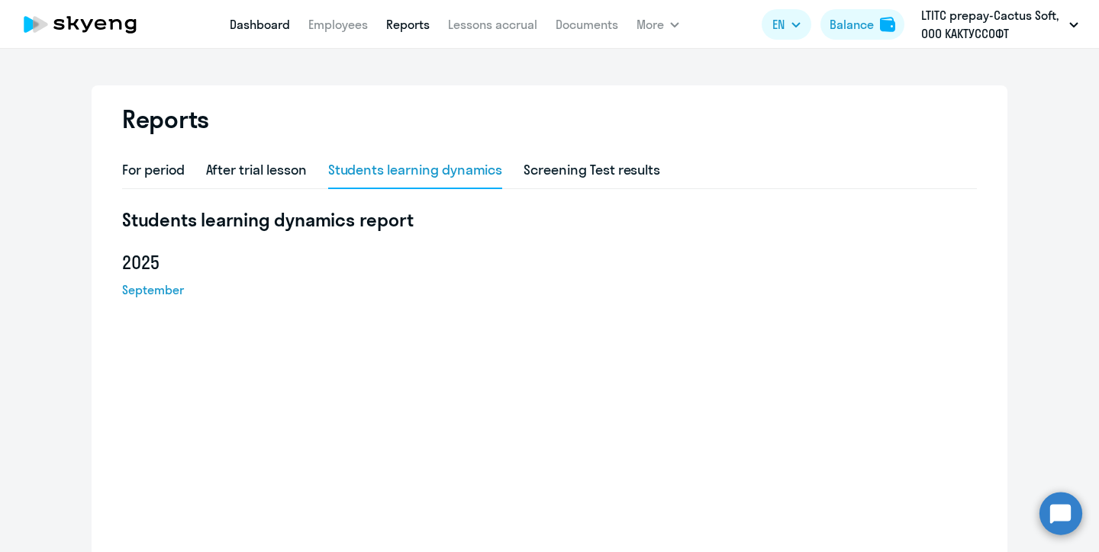
click at [259, 27] on link "Dashboard" at bounding box center [260, 24] width 60 height 15
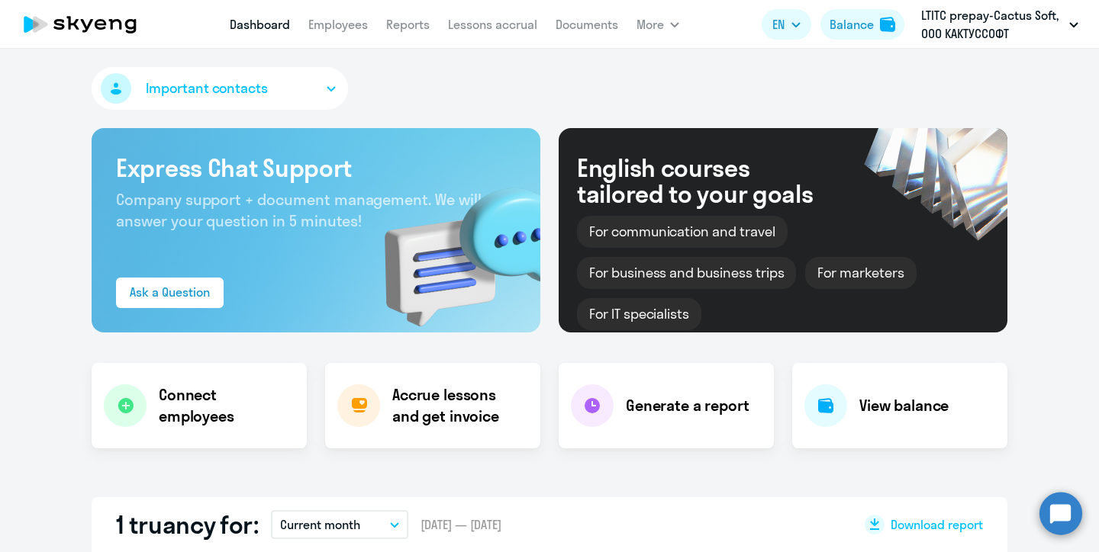
select select "30"
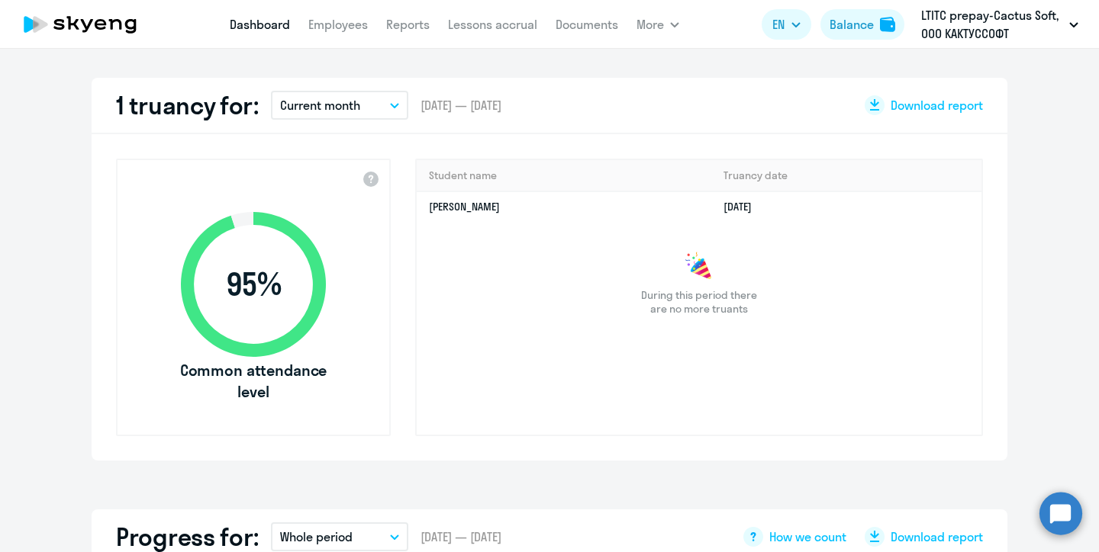
click at [388, 101] on button "Current month" at bounding box center [339, 105] width 137 height 29
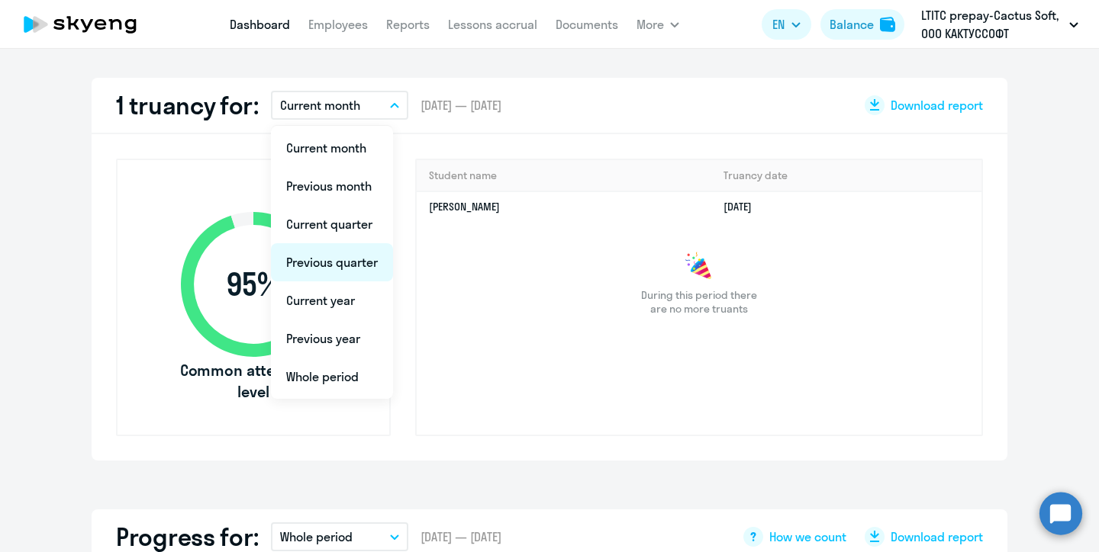
click at [322, 263] on li "Previous quarter" at bounding box center [332, 262] width 122 height 38
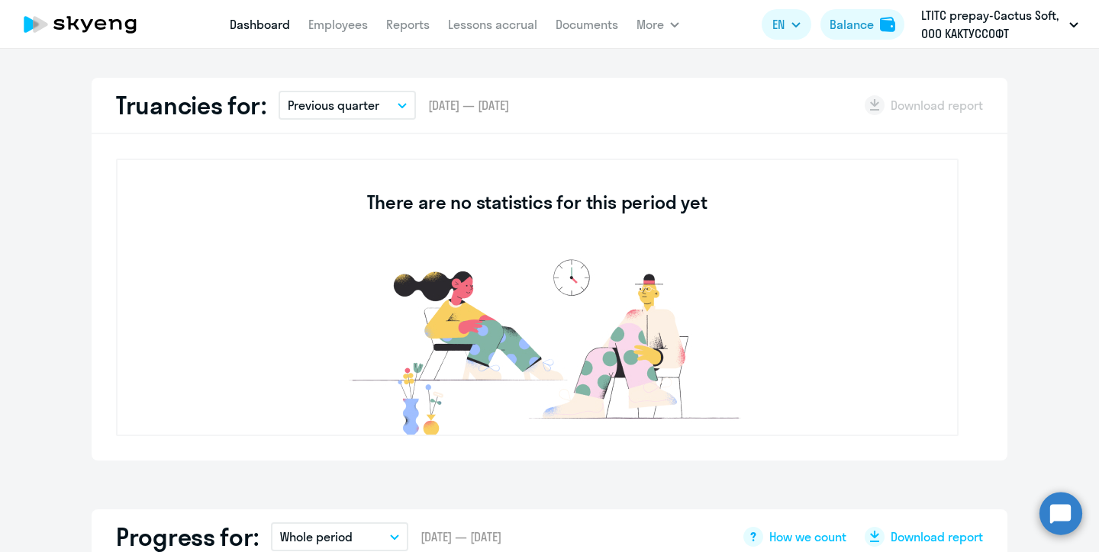
click at [390, 108] on button "Previous quarter" at bounding box center [346, 105] width 137 height 29
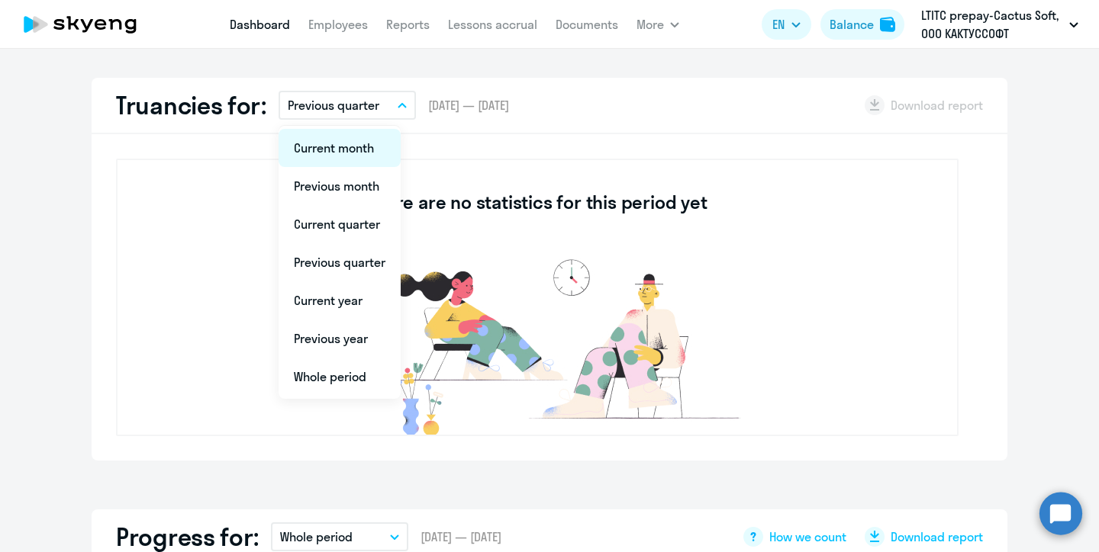
click at [358, 156] on li "Current month" at bounding box center [339, 148] width 122 height 38
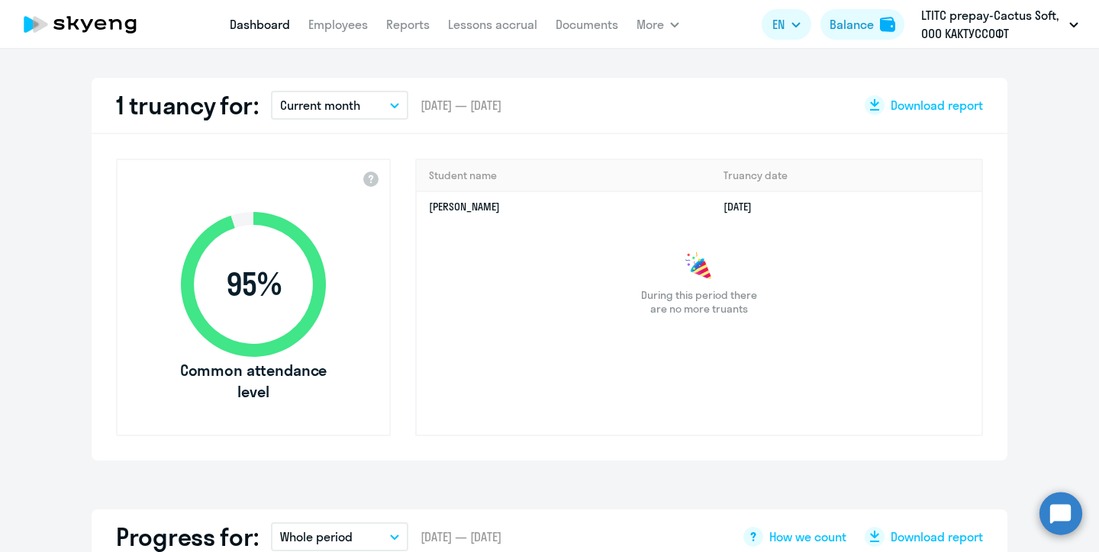
click at [393, 105] on icon "button" at bounding box center [394, 105] width 9 height 5
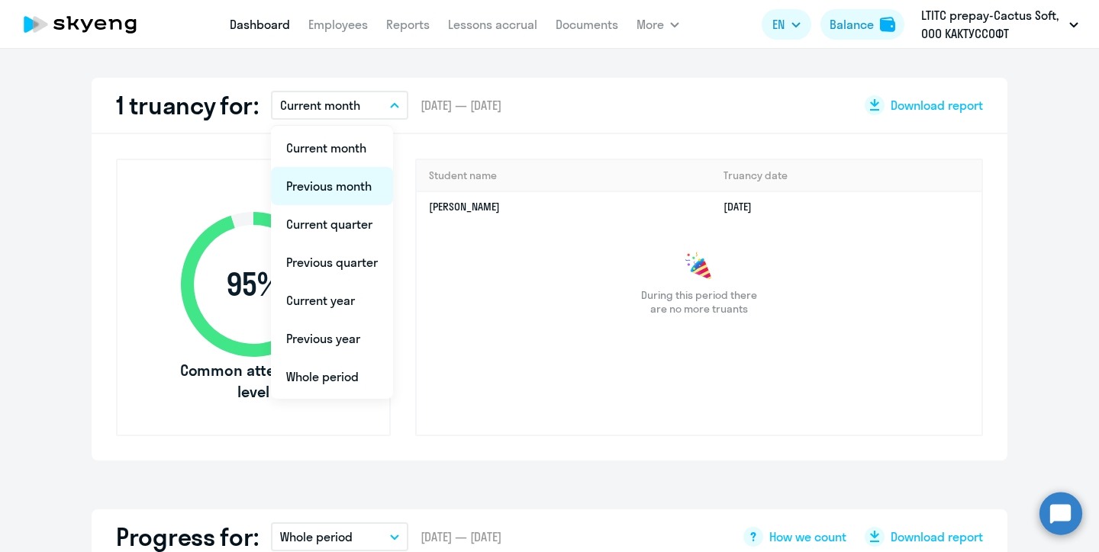
click at [352, 189] on li "Previous month" at bounding box center [332, 186] width 122 height 38
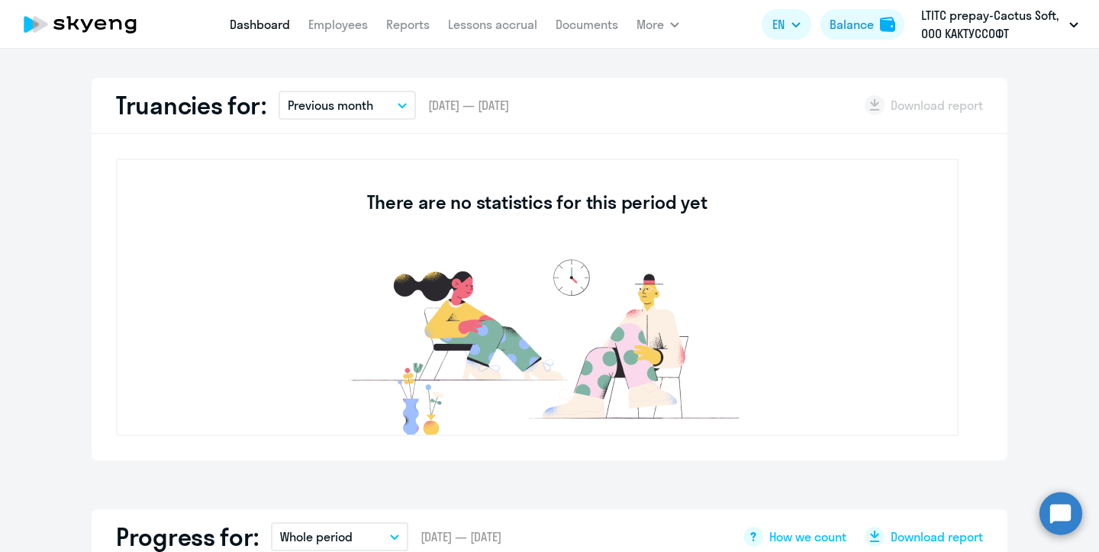
click at [398, 106] on icon "button" at bounding box center [401, 105] width 9 height 5
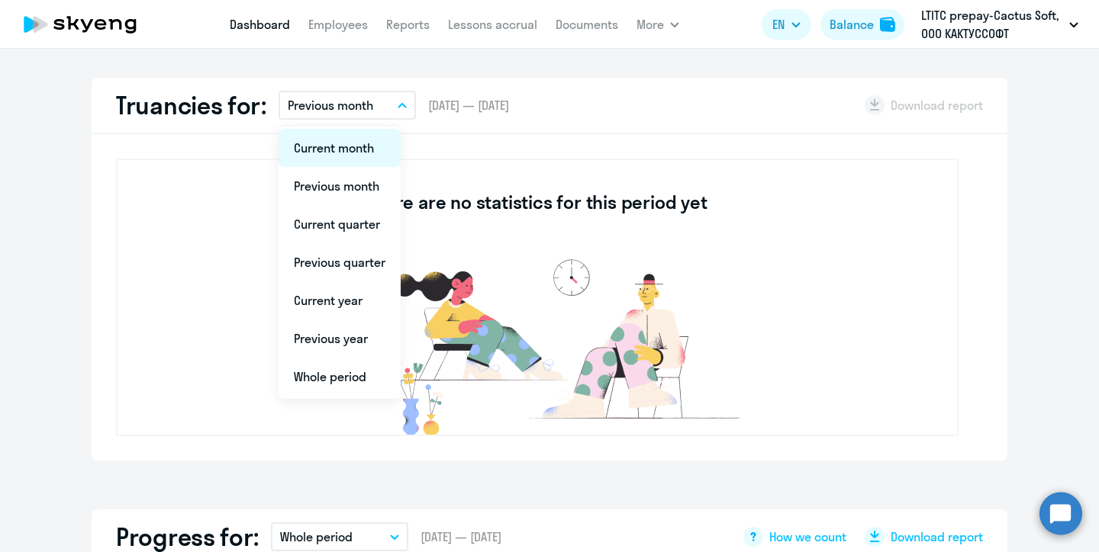
click at [357, 153] on li "Current month" at bounding box center [339, 148] width 122 height 38
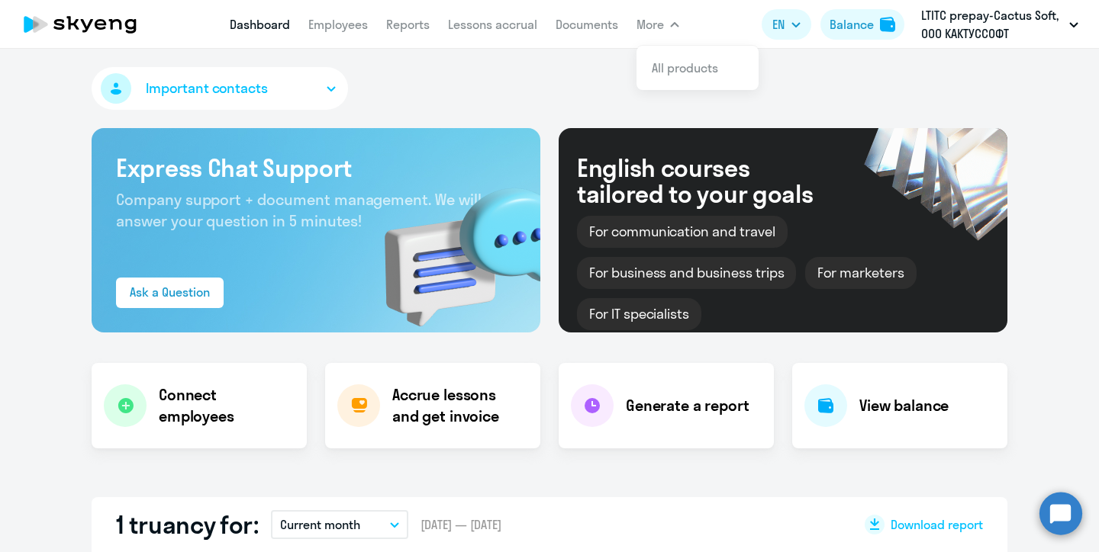
scroll to position [0, 0]
